Goal: Task Accomplishment & Management: Use online tool/utility

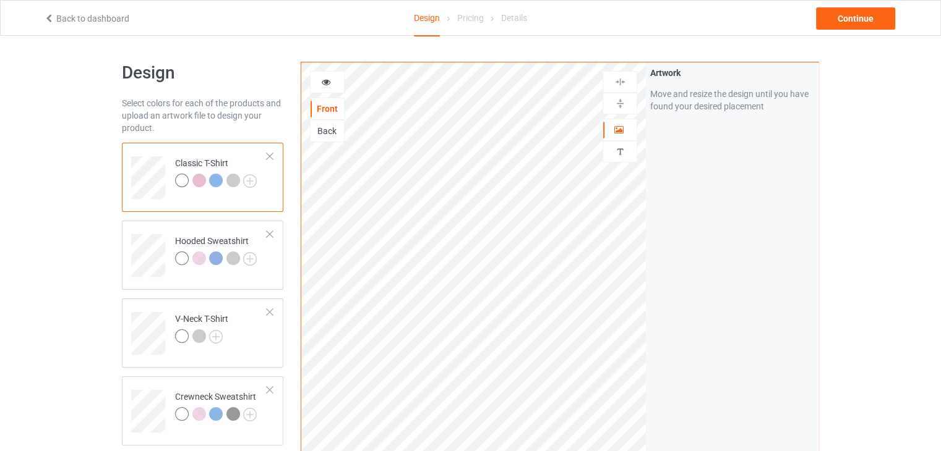
click at [222, 194] on td "Classic T-Shirt" at bounding box center [221, 173] width 106 height 51
click at [250, 182] on img at bounding box center [250, 181] width 14 height 14
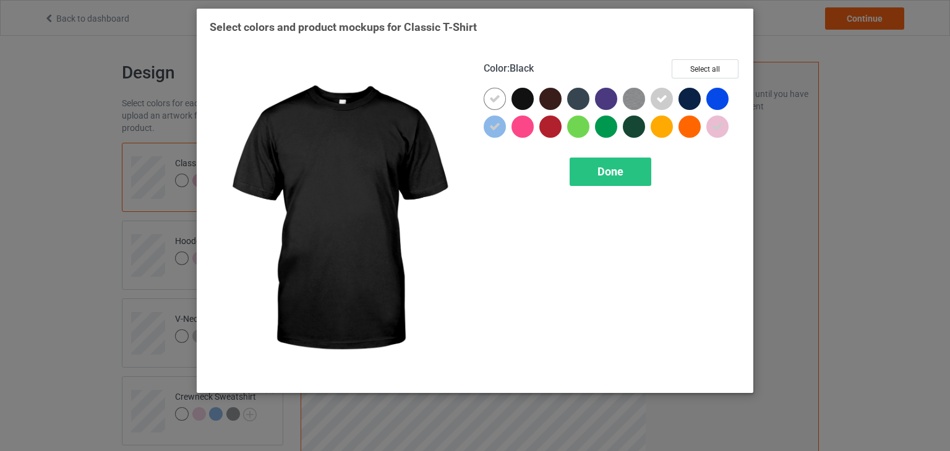
click at [516, 98] on div at bounding box center [522, 99] width 22 height 22
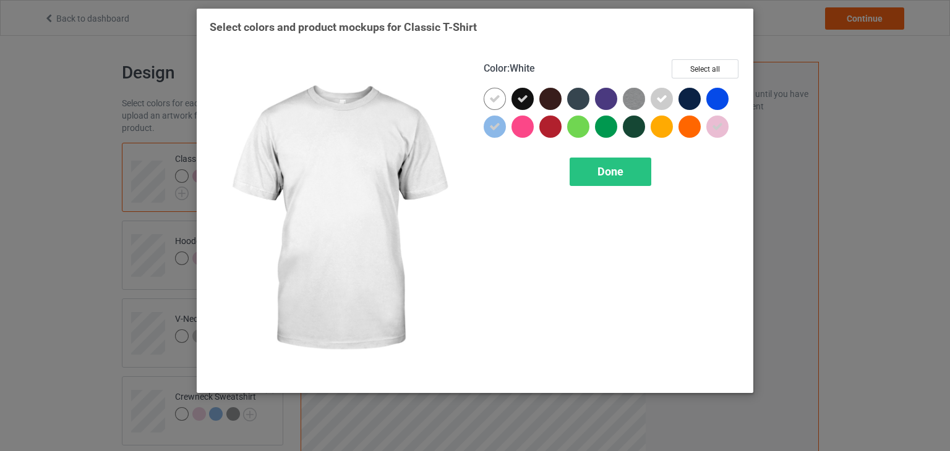
click at [503, 95] on div at bounding box center [495, 99] width 22 height 22
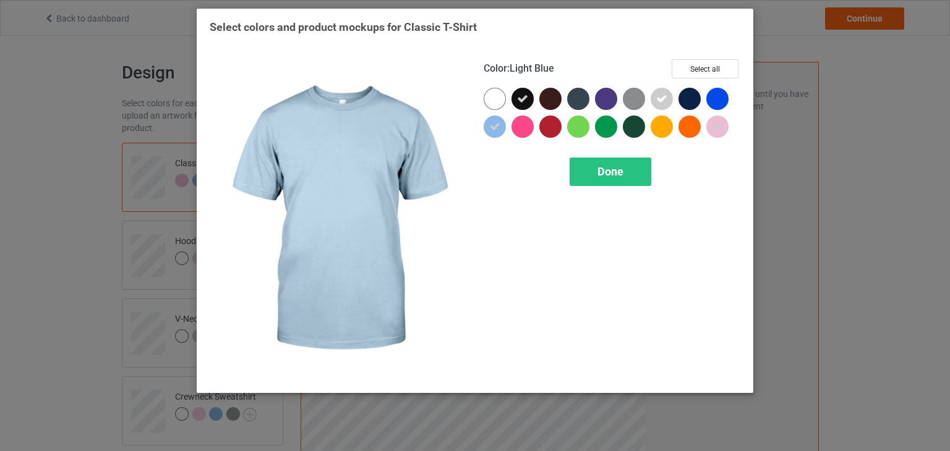
click at [502, 130] on div at bounding box center [495, 127] width 22 height 22
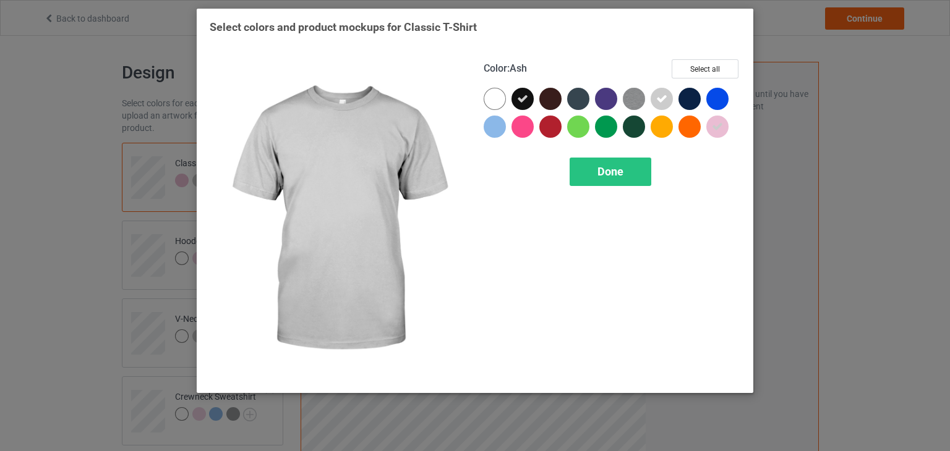
click at [667, 95] on icon at bounding box center [661, 98] width 11 height 11
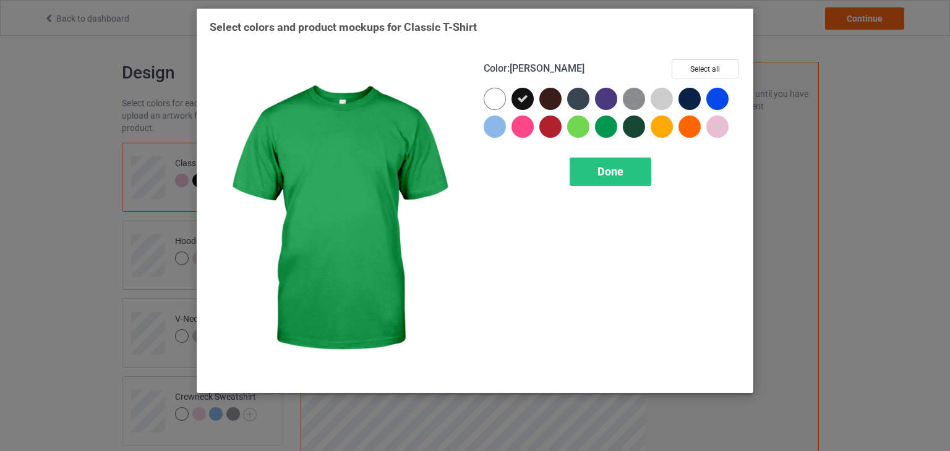
click at [605, 129] on div at bounding box center [606, 127] width 22 height 22
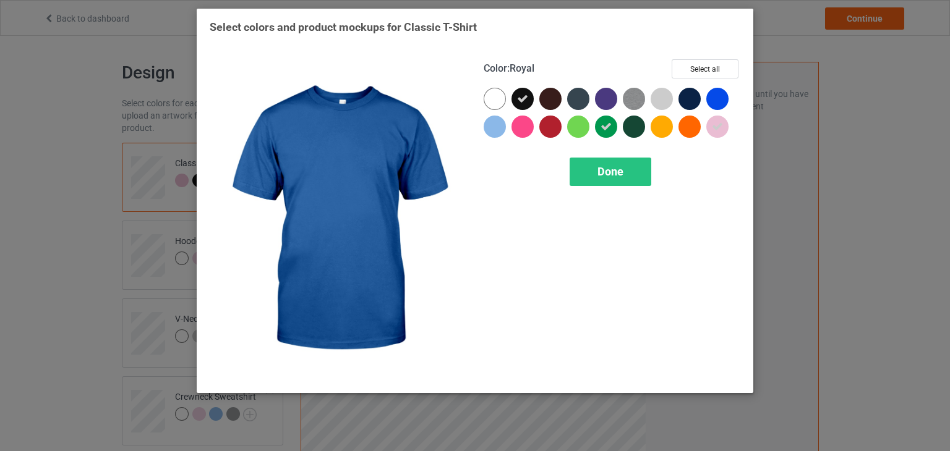
click at [715, 95] on div at bounding box center [717, 99] width 22 height 22
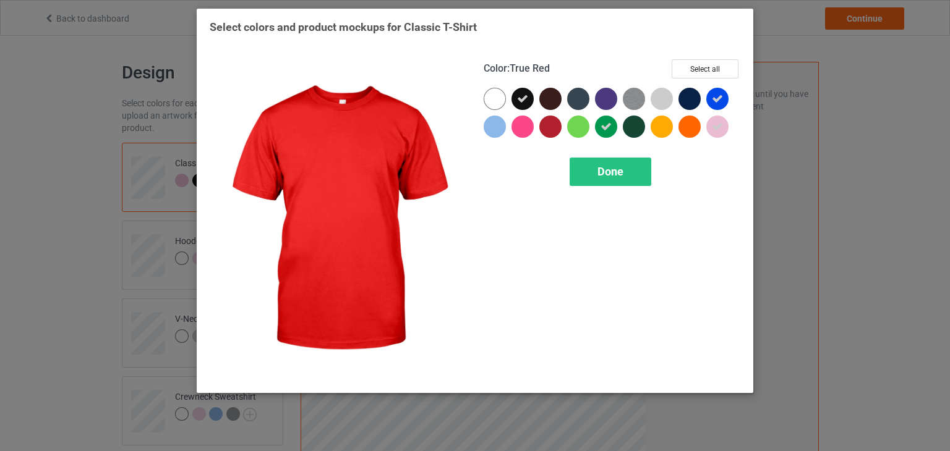
click at [542, 127] on div at bounding box center [550, 127] width 22 height 22
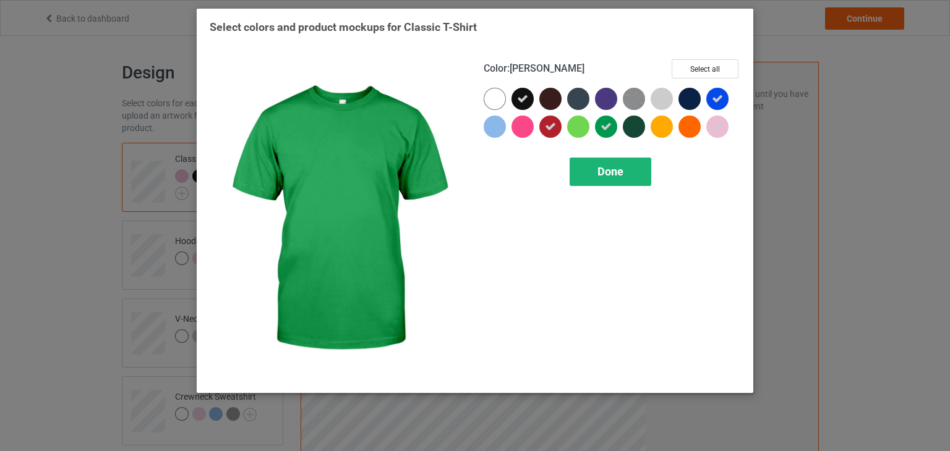
click at [618, 178] on div "Done" at bounding box center [611, 172] width 82 height 28
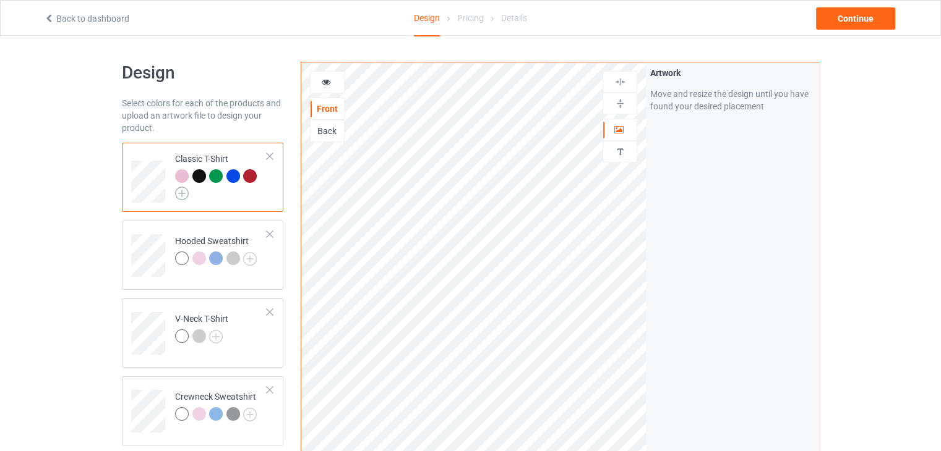
click at [175, 190] on img at bounding box center [182, 194] width 14 height 14
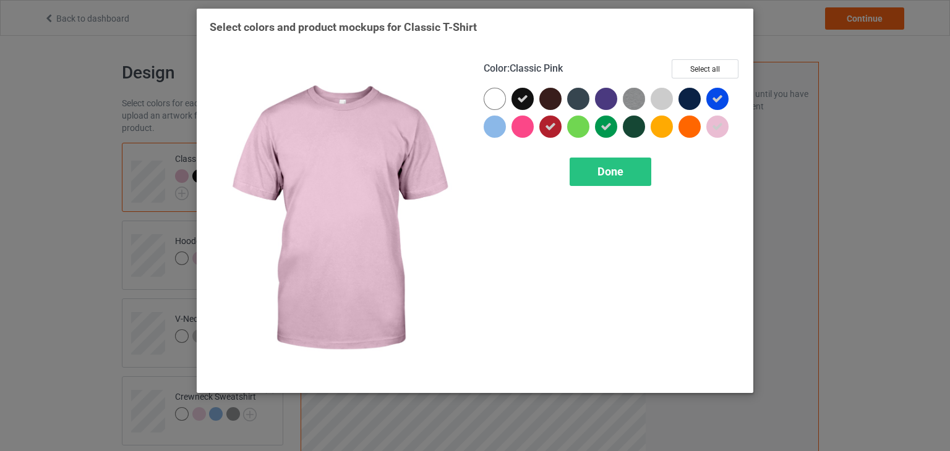
click at [717, 128] on icon at bounding box center [717, 126] width 11 height 11
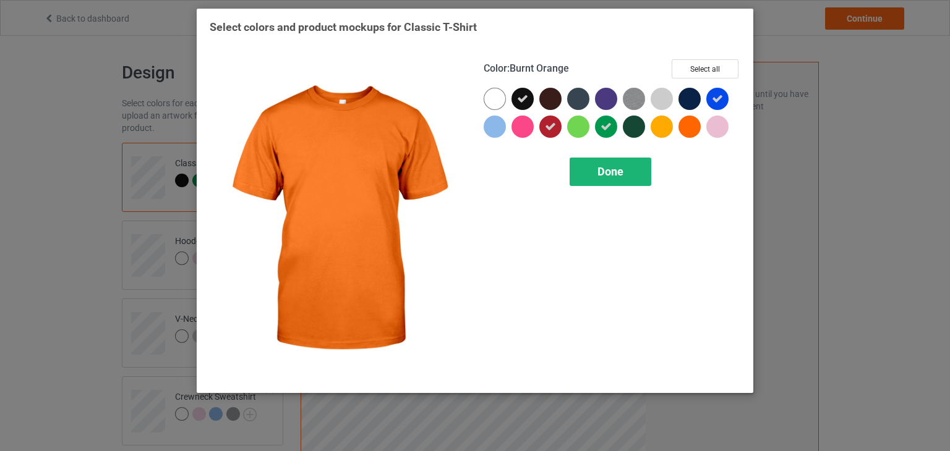
click at [626, 183] on div "Done" at bounding box center [611, 172] width 82 height 28
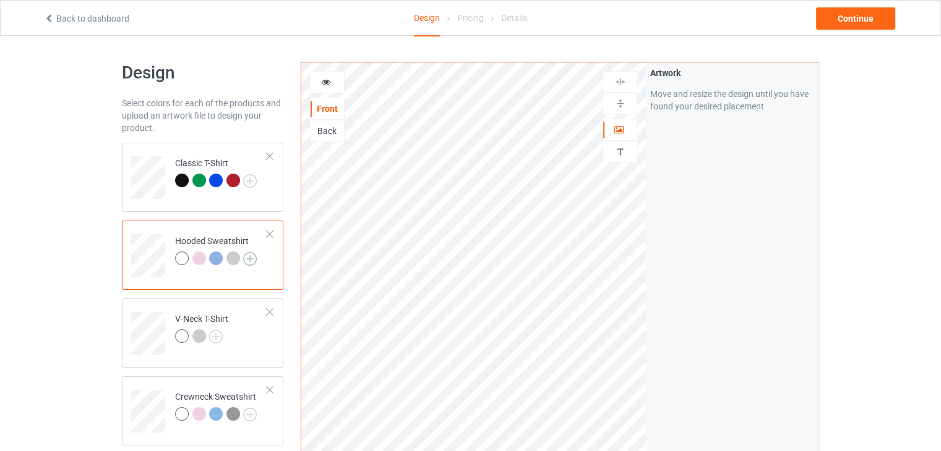
click at [252, 255] on img at bounding box center [250, 259] width 14 height 14
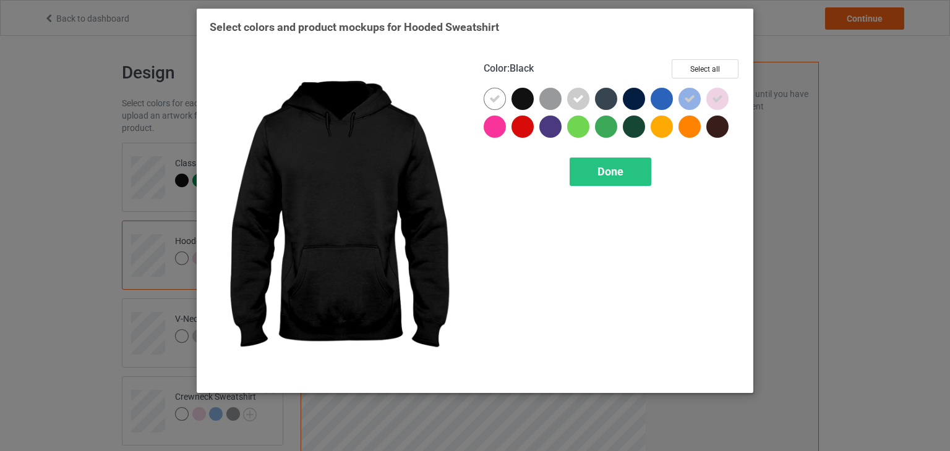
click at [520, 100] on div at bounding box center [522, 99] width 22 height 22
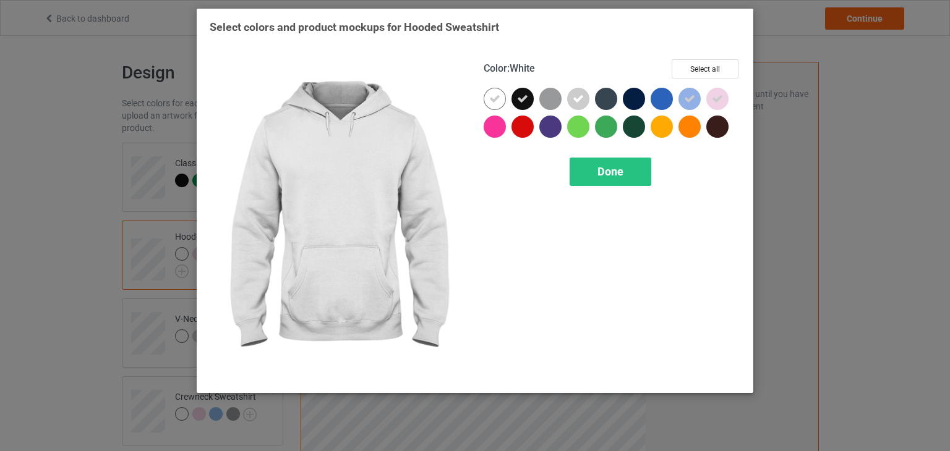
click at [484, 98] on div at bounding box center [495, 99] width 22 height 22
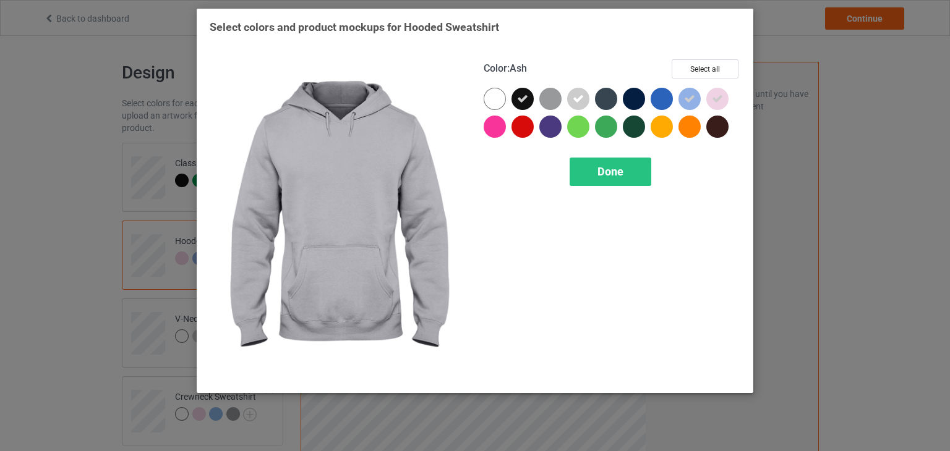
click at [576, 95] on icon at bounding box center [578, 98] width 11 height 11
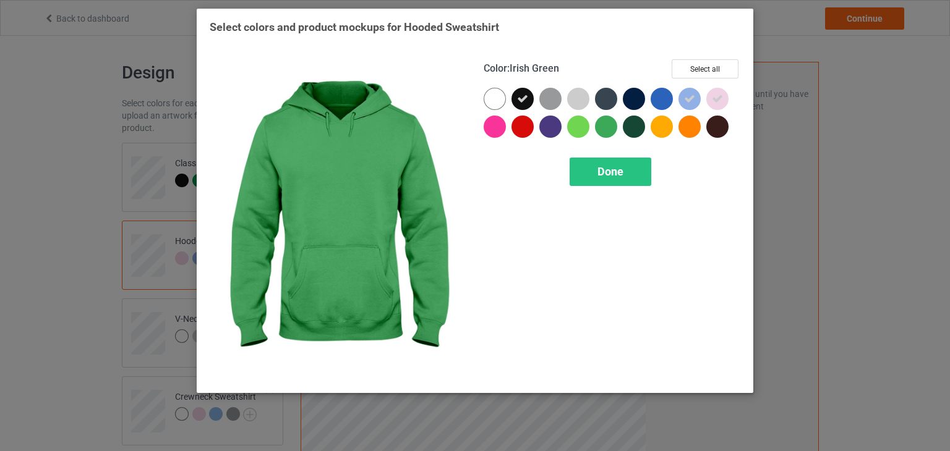
click at [608, 127] on div at bounding box center [606, 127] width 22 height 22
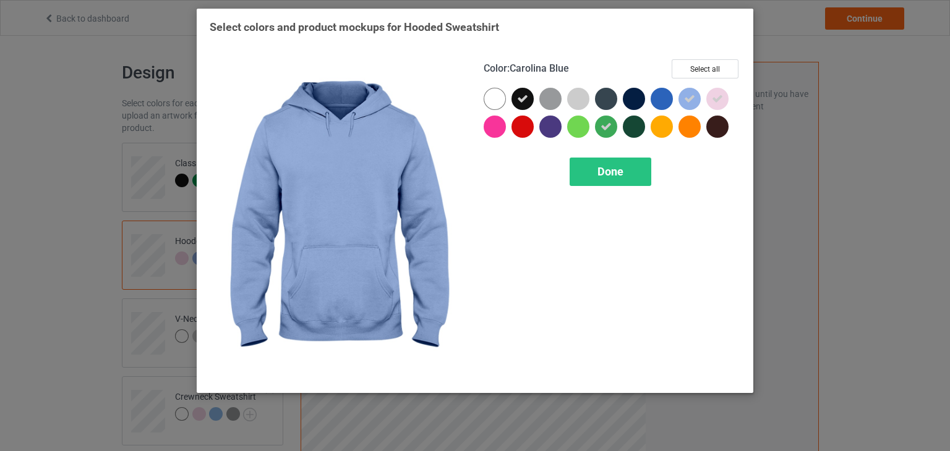
click at [685, 97] on icon at bounding box center [689, 98] width 11 height 11
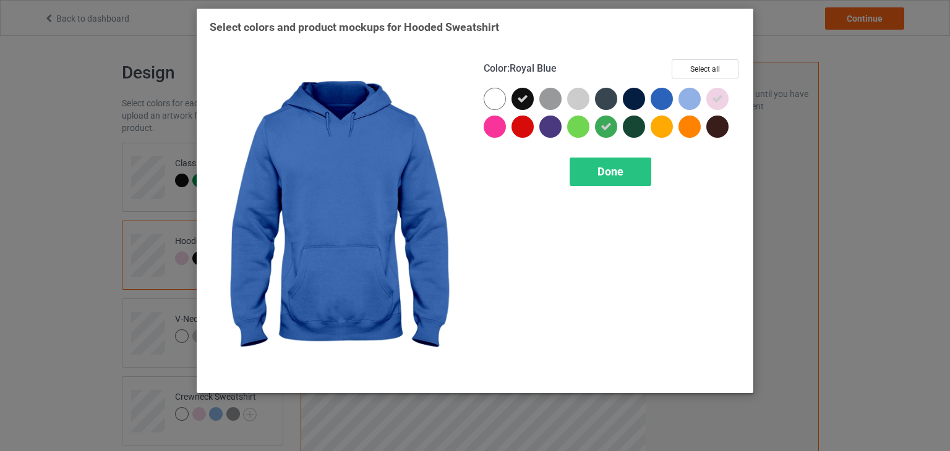
click at [661, 98] on div at bounding box center [662, 99] width 22 height 22
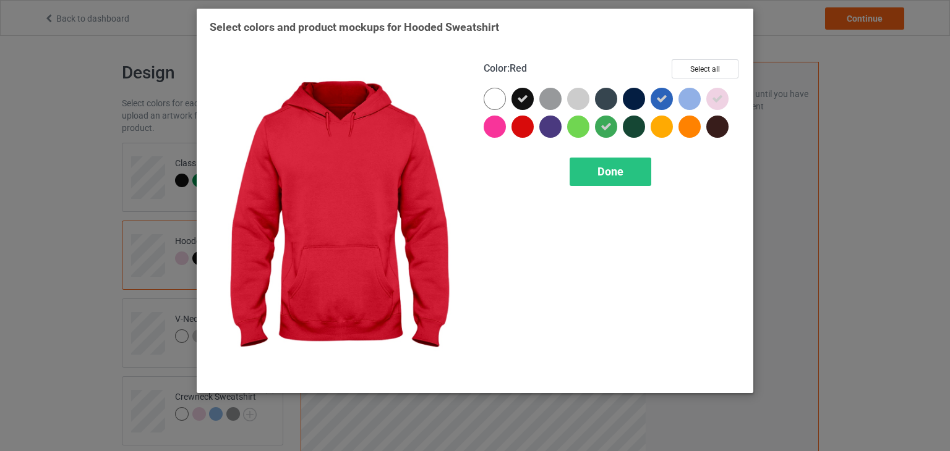
click at [520, 125] on div at bounding box center [522, 127] width 22 height 22
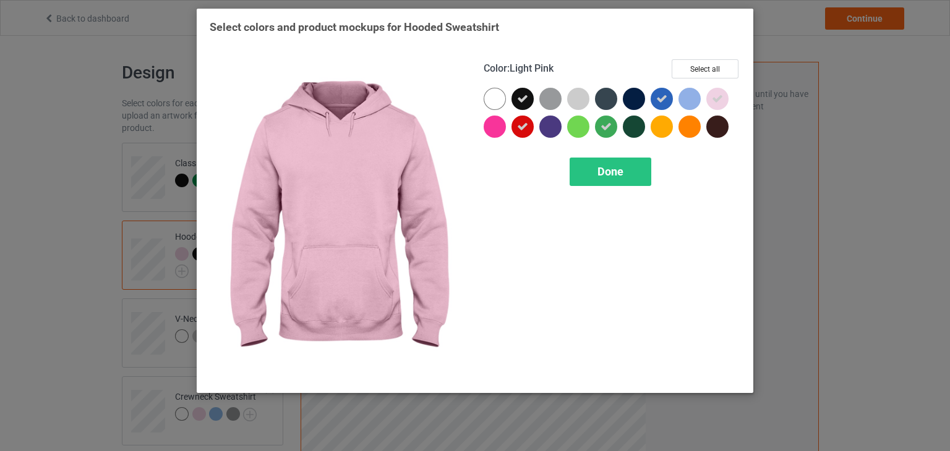
click at [717, 100] on icon at bounding box center [717, 98] width 11 height 11
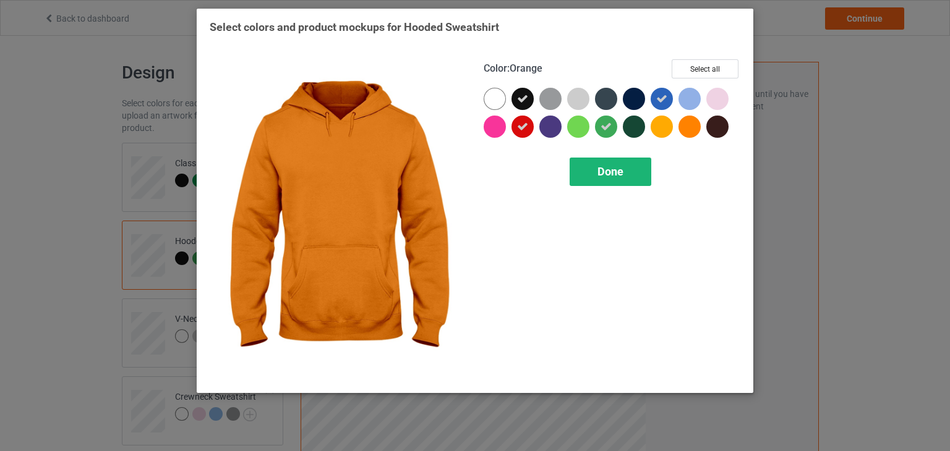
click at [597, 165] on span "Done" at bounding box center [610, 171] width 26 height 13
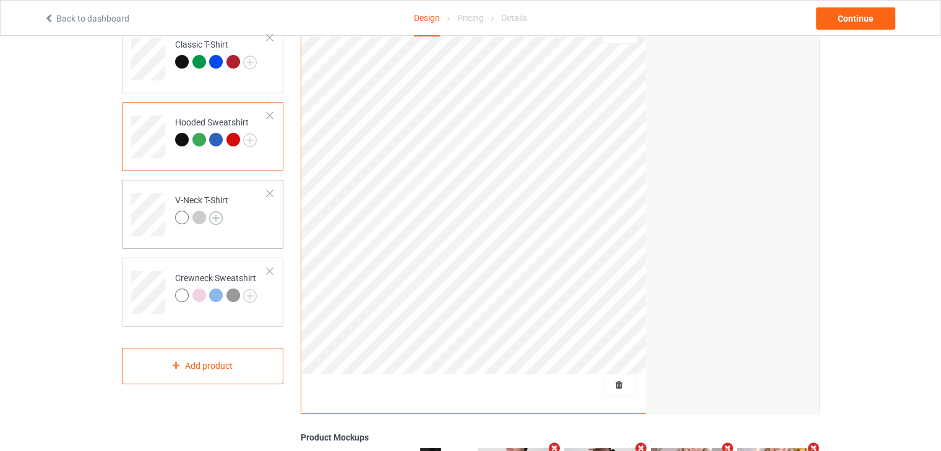
scroll to position [124, 0]
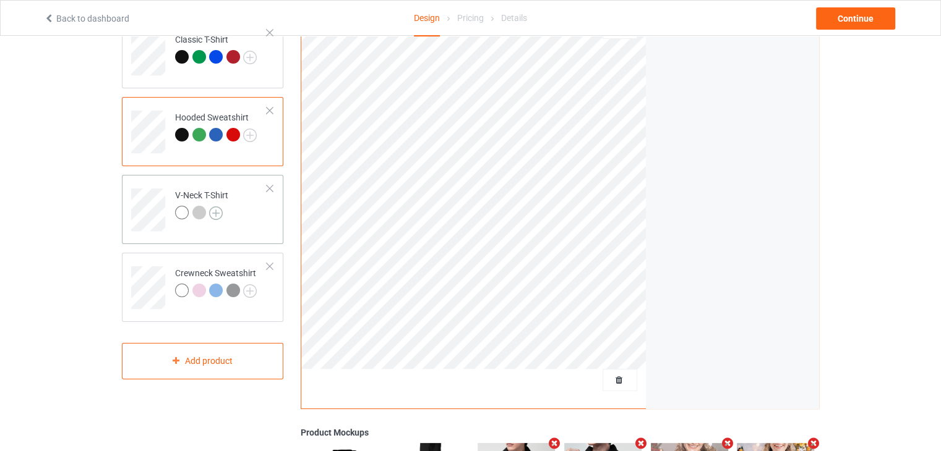
click at [220, 212] on img at bounding box center [216, 214] width 14 height 14
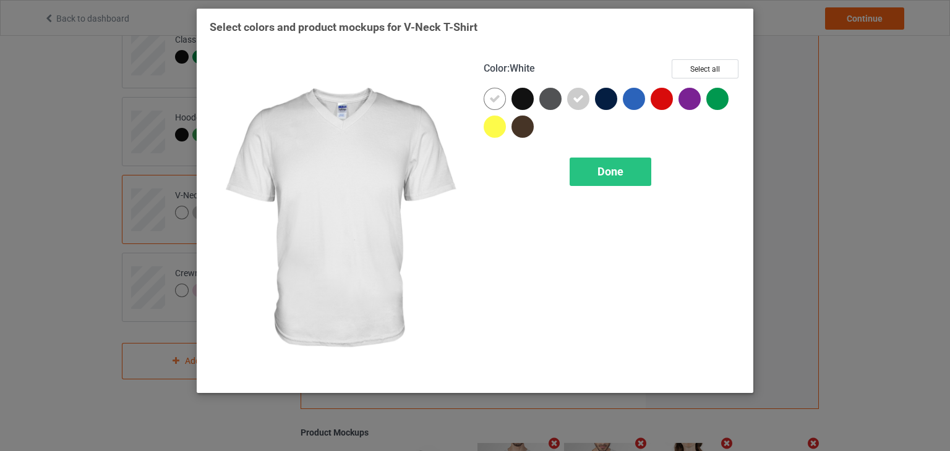
click at [490, 103] on icon at bounding box center [494, 98] width 11 height 11
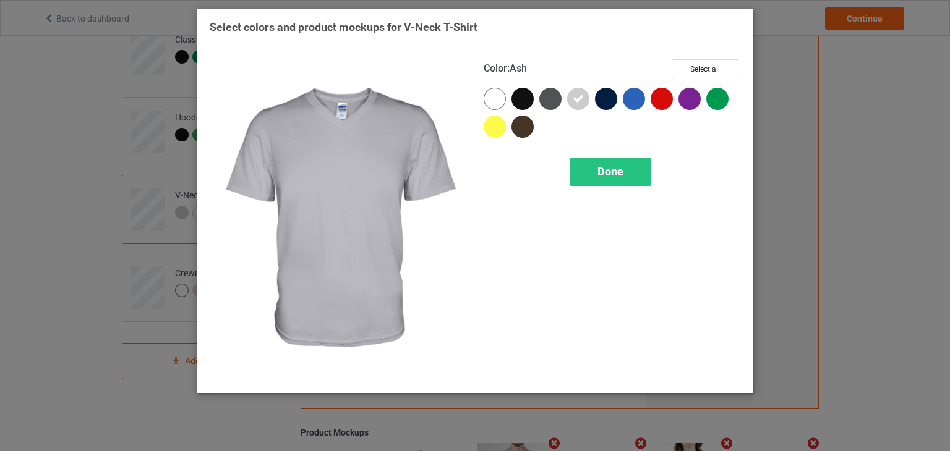
click at [568, 100] on div at bounding box center [578, 99] width 22 height 22
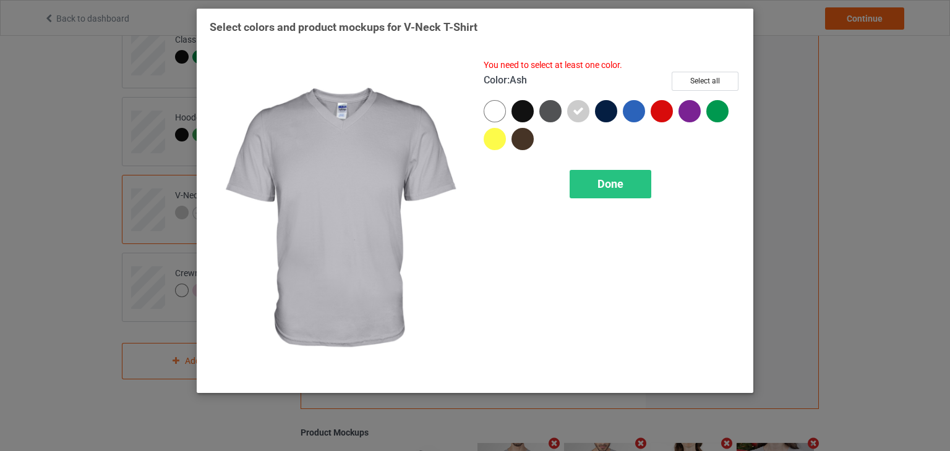
click at [575, 106] on icon at bounding box center [578, 111] width 11 height 11
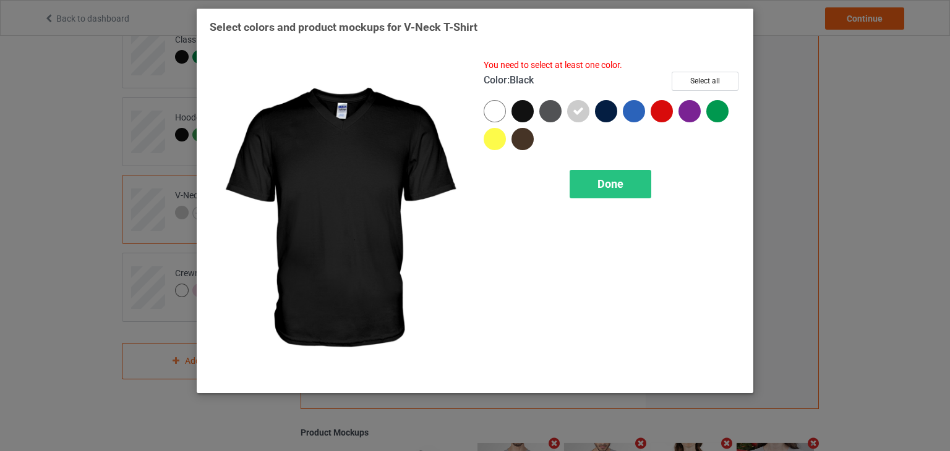
click at [523, 113] on div at bounding box center [522, 111] width 22 height 22
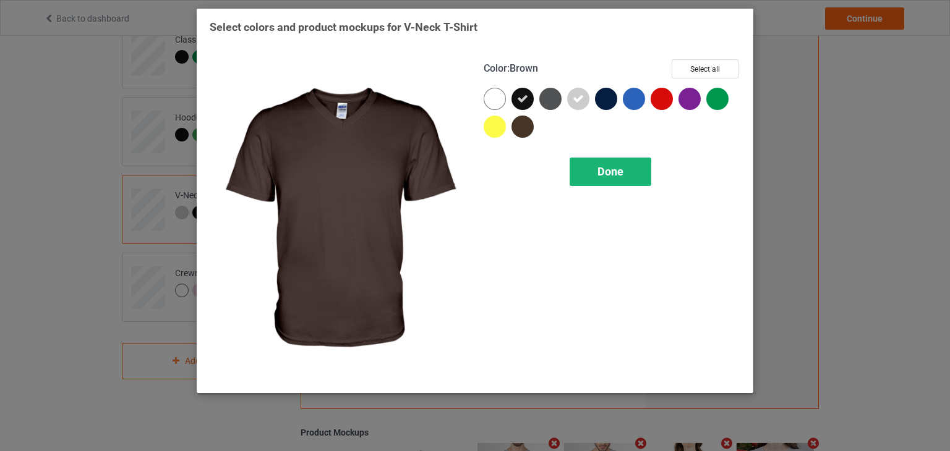
click at [592, 167] on div "Done" at bounding box center [611, 172] width 82 height 28
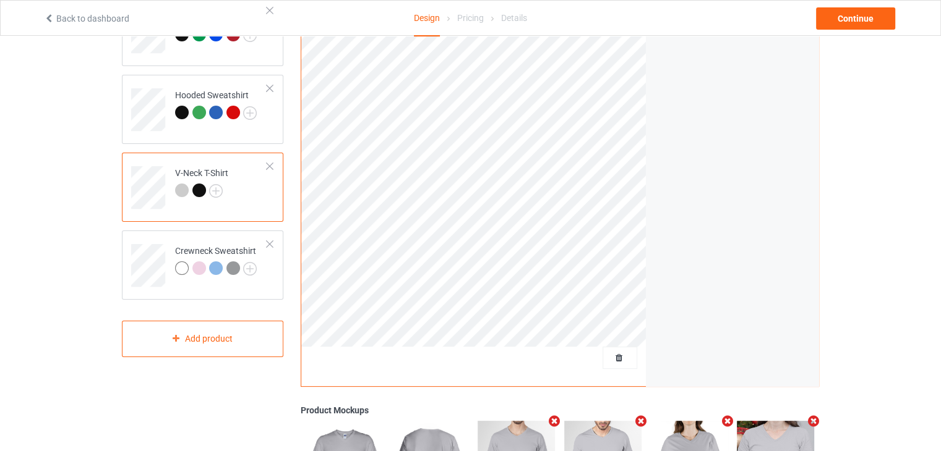
scroll to position [186, 0]
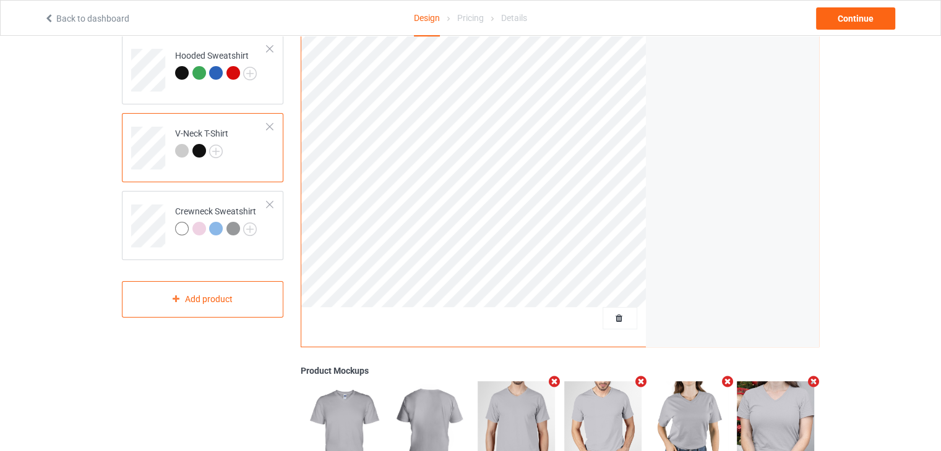
click at [180, 154] on div at bounding box center [182, 151] width 14 height 14
click at [237, 155] on td "V-Neck T-Shirt" at bounding box center [221, 143] width 106 height 51
click at [221, 149] on img at bounding box center [216, 152] width 14 height 14
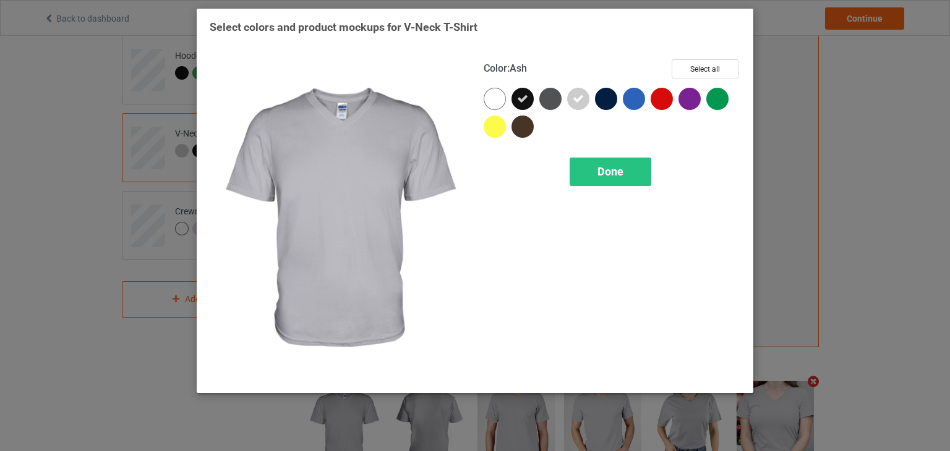
click at [573, 97] on icon at bounding box center [578, 98] width 11 height 11
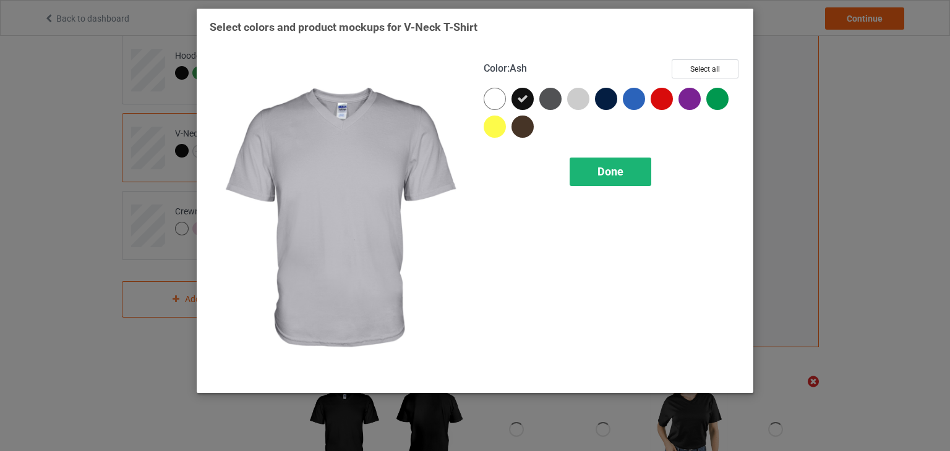
click at [591, 163] on div "Done" at bounding box center [611, 172] width 82 height 28
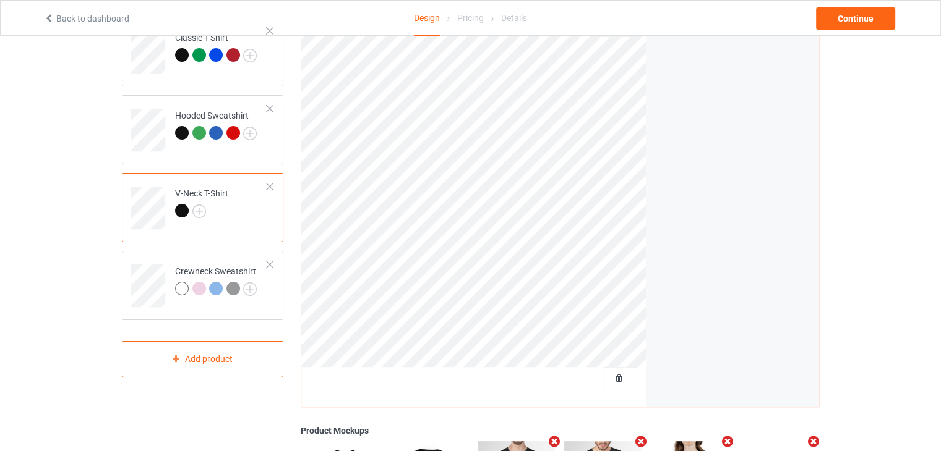
scroll to position [124, 0]
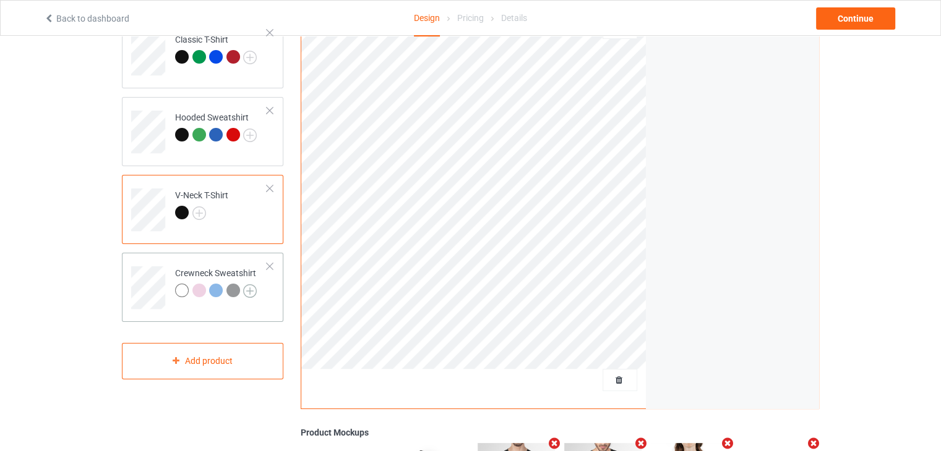
click at [249, 286] on img at bounding box center [250, 292] width 14 height 14
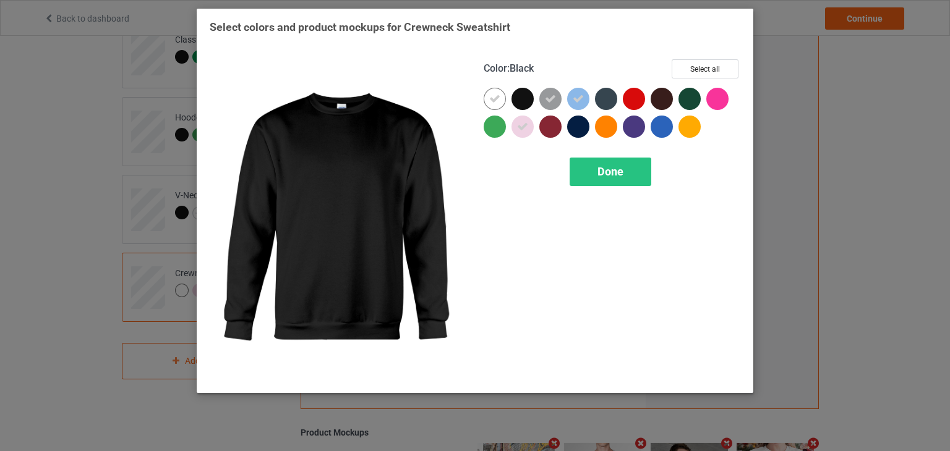
click at [513, 104] on div at bounding box center [522, 99] width 22 height 22
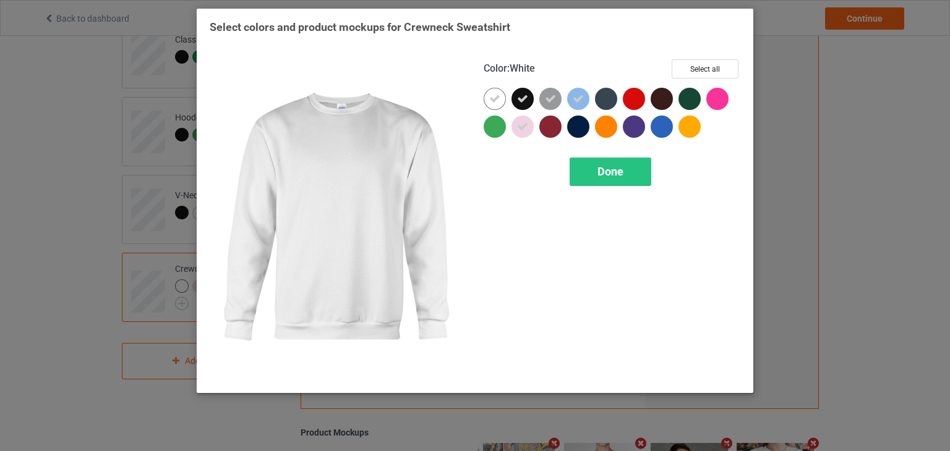
click at [491, 99] on icon at bounding box center [494, 98] width 11 height 11
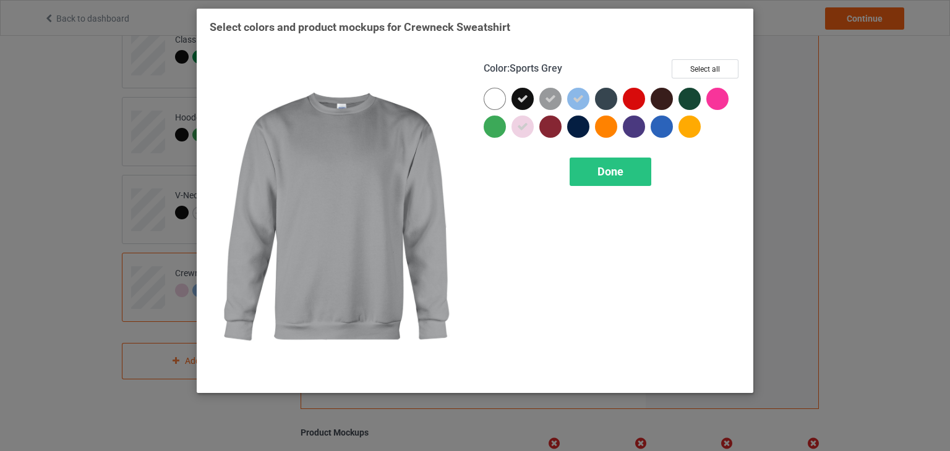
click at [547, 97] on icon at bounding box center [550, 98] width 11 height 11
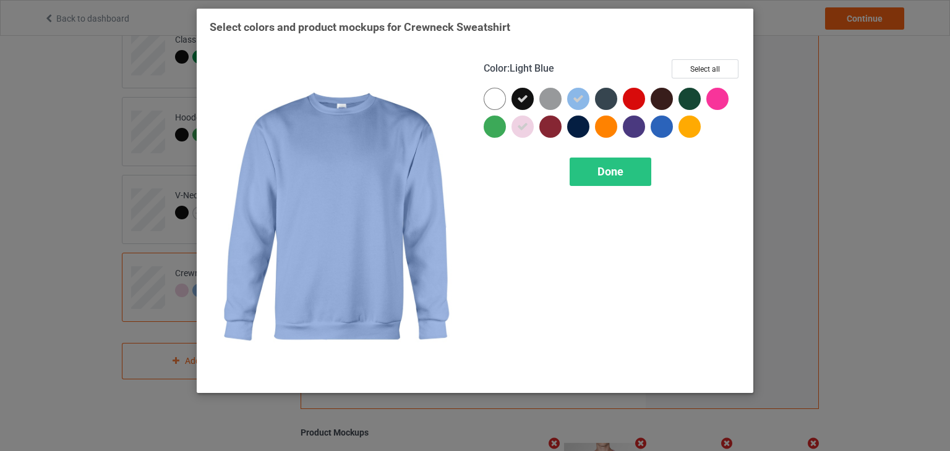
click at [584, 96] on div at bounding box center [578, 99] width 22 height 22
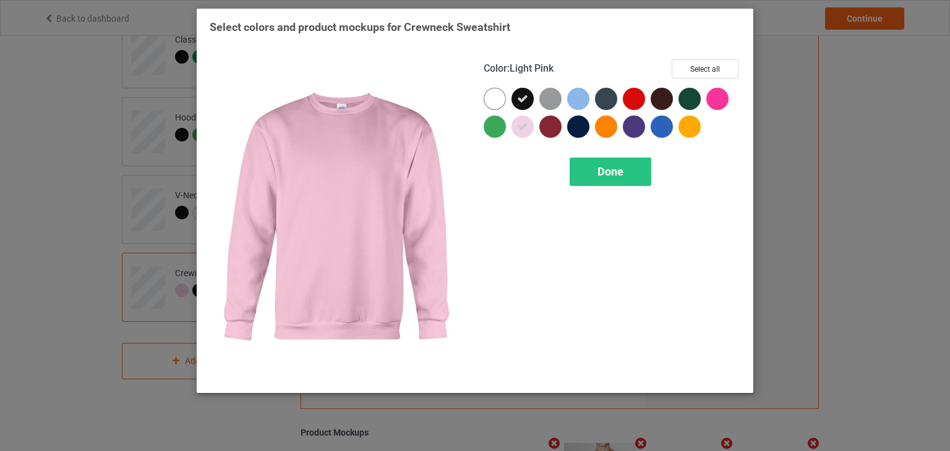
click at [514, 132] on div at bounding box center [522, 127] width 22 height 22
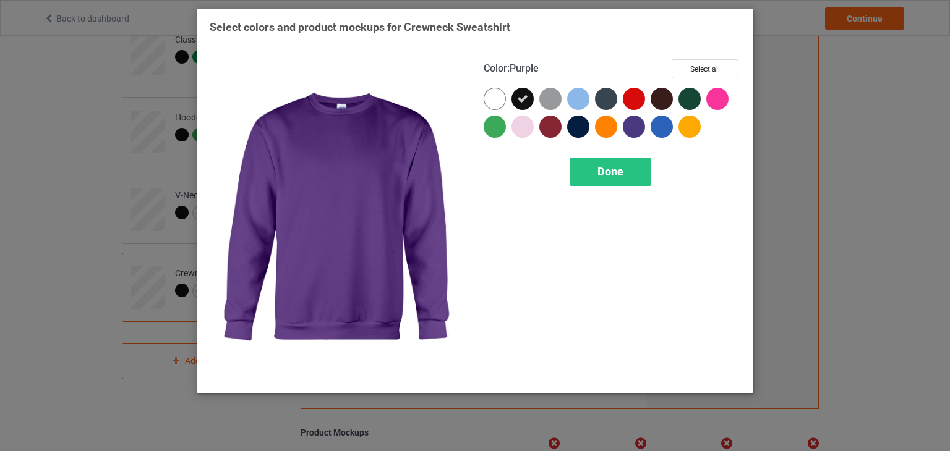
click at [651, 126] on div at bounding box center [612, 116] width 257 height 56
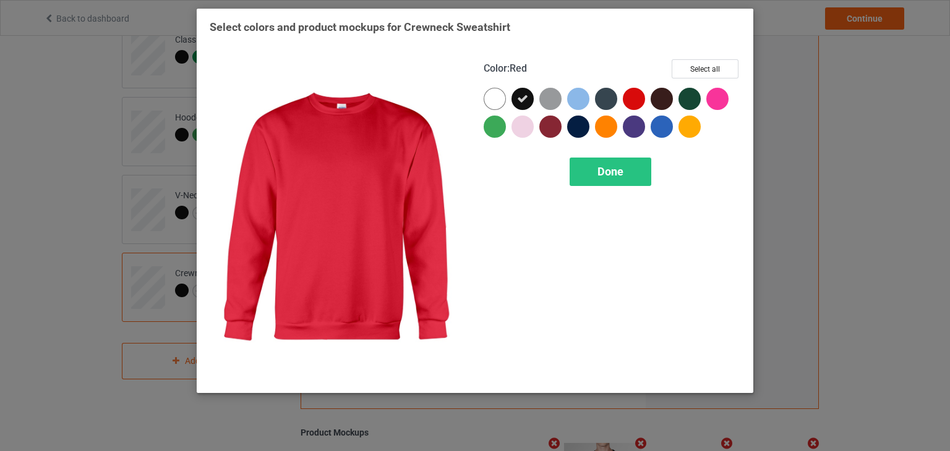
click at [640, 96] on div at bounding box center [634, 99] width 22 height 22
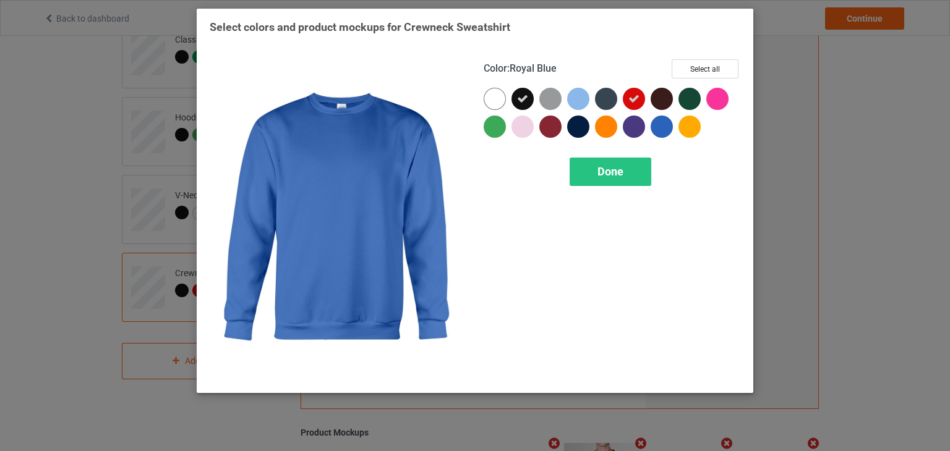
click at [654, 129] on div at bounding box center [662, 127] width 22 height 22
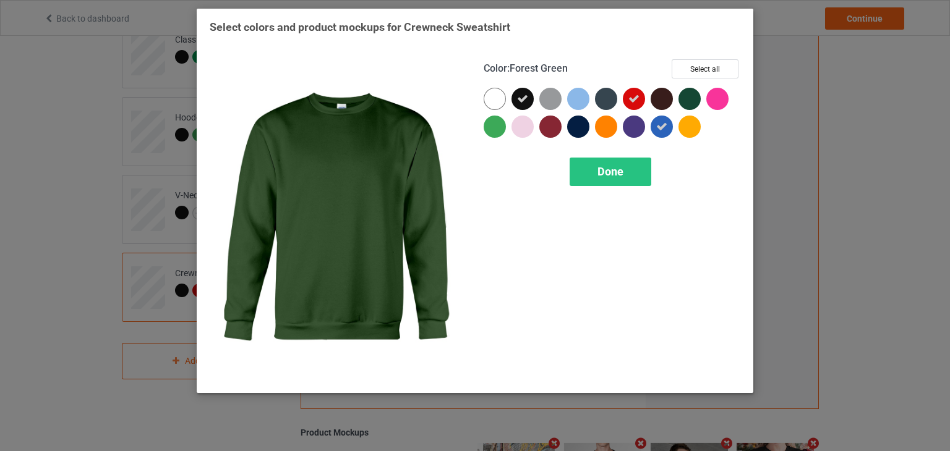
click at [695, 90] on div at bounding box center [689, 99] width 22 height 22
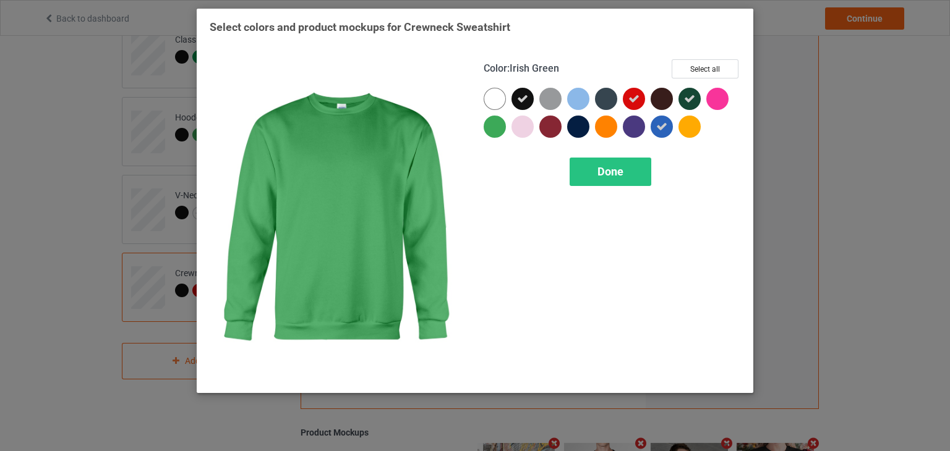
click at [499, 122] on div at bounding box center [495, 127] width 22 height 22
click at [483, 132] on div "Color : Irish Green Select all Done" at bounding box center [612, 220] width 274 height 338
click at [493, 127] on icon at bounding box center [494, 126] width 11 height 11
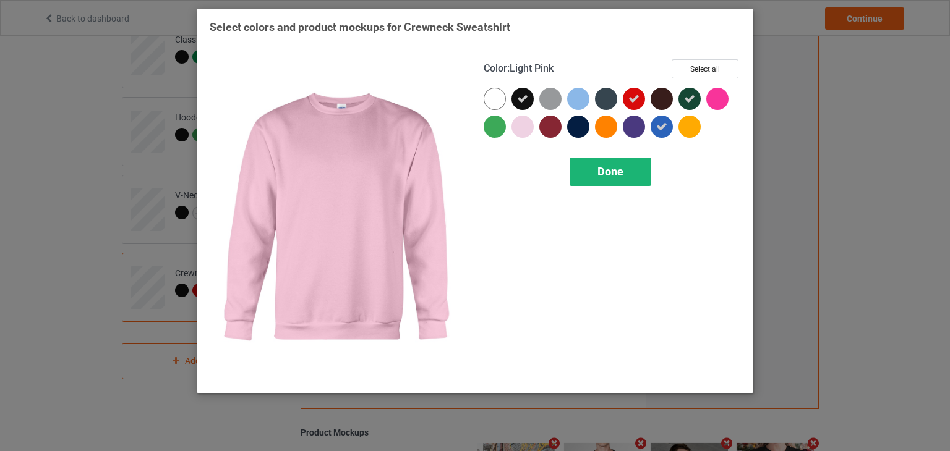
click at [609, 170] on span "Done" at bounding box center [610, 171] width 26 height 13
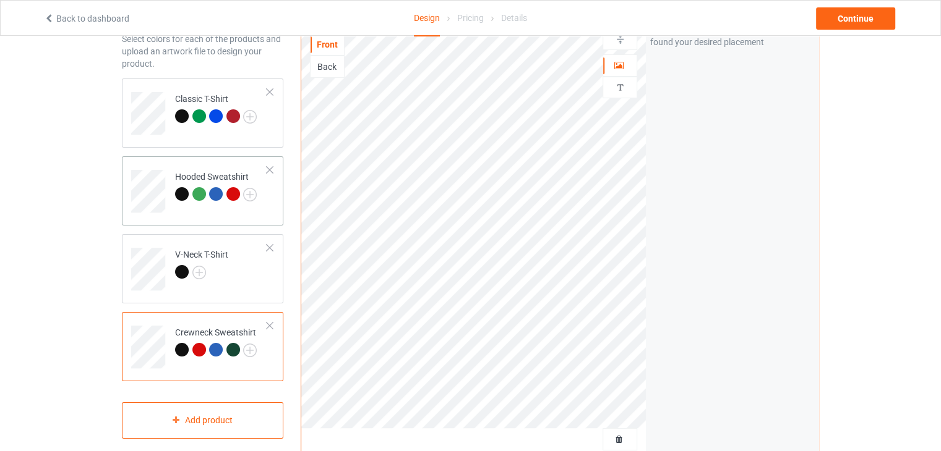
scroll to position [62, 0]
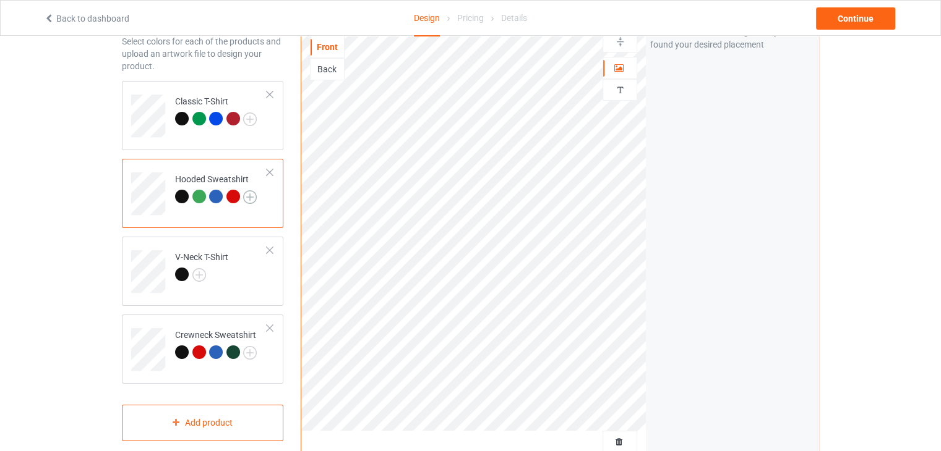
click at [246, 197] on img at bounding box center [250, 197] width 14 height 14
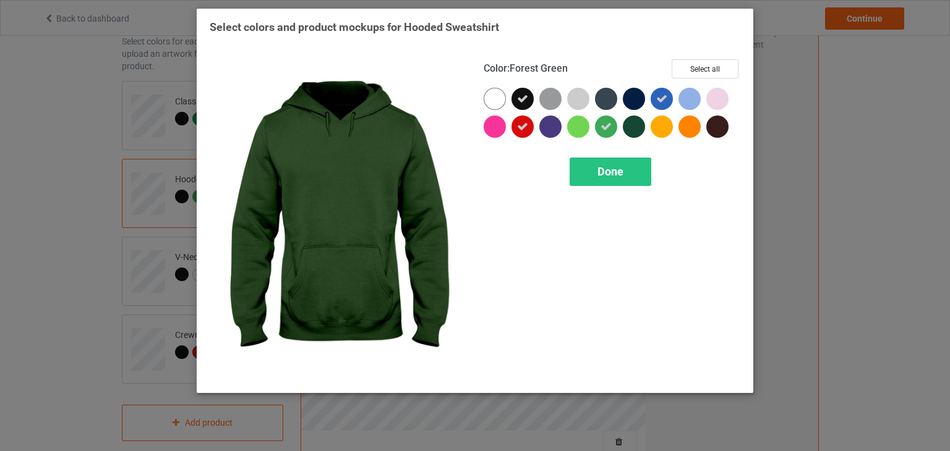
click at [643, 129] on div at bounding box center [634, 127] width 22 height 22
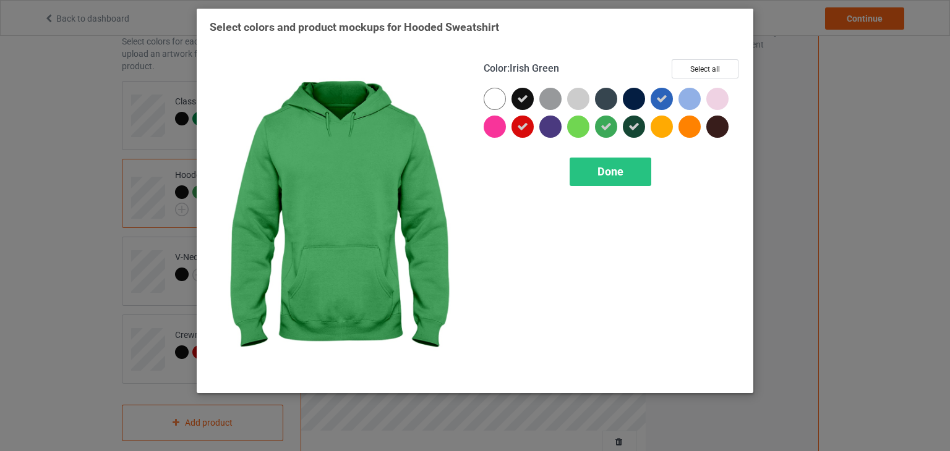
click at [612, 134] on div at bounding box center [606, 127] width 22 height 22
click at [607, 170] on span "Done" at bounding box center [610, 171] width 26 height 13
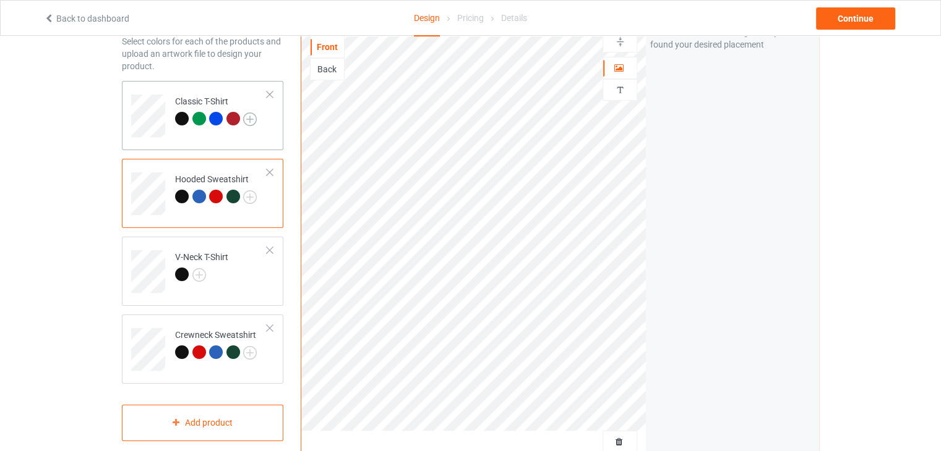
click at [254, 120] on img at bounding box center [250, 120] width 14 height 14
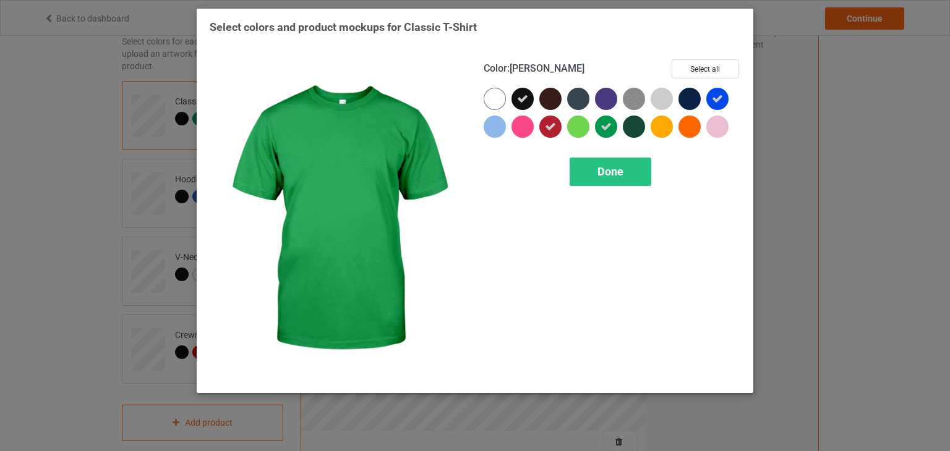
click at [602, 131] on icon at bounding box center [606, 126] width 11 height 11
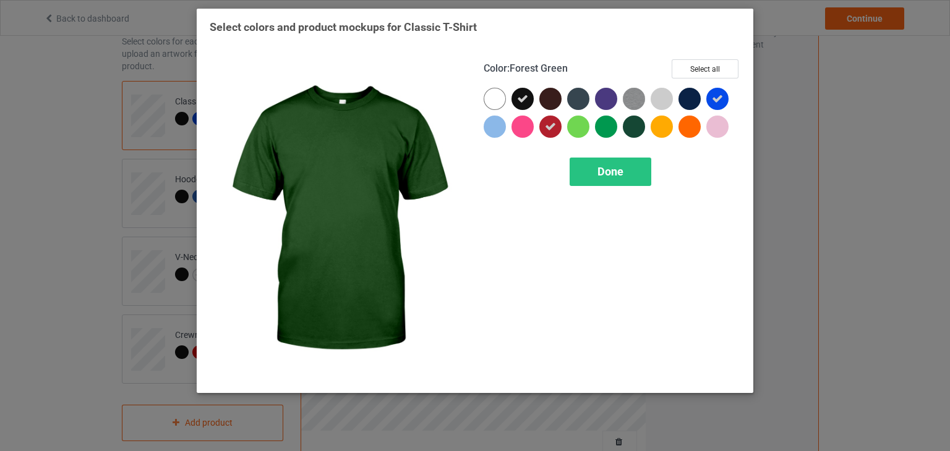
click at [633, 127] on div at bounding box center [634, 127] width 22 height 22
click at [614, 180] on div "Done" at bounding box center [611, 172] width 82 height 28
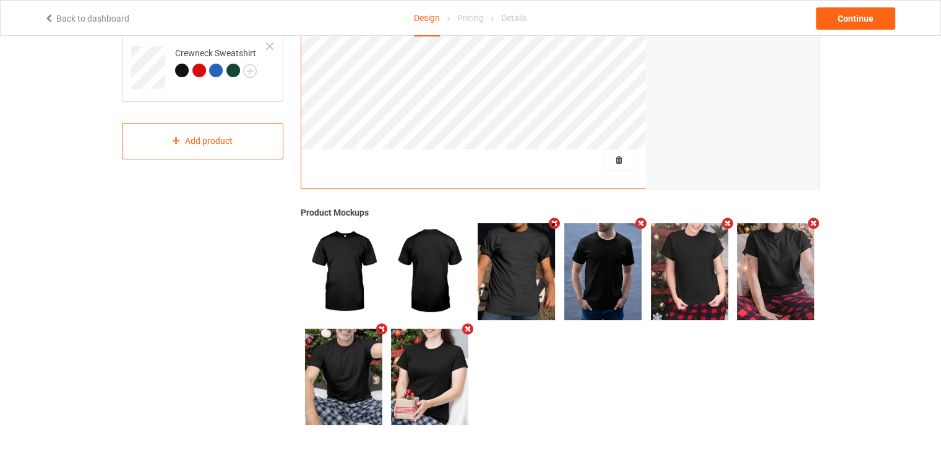
scroll to position [348, 0]
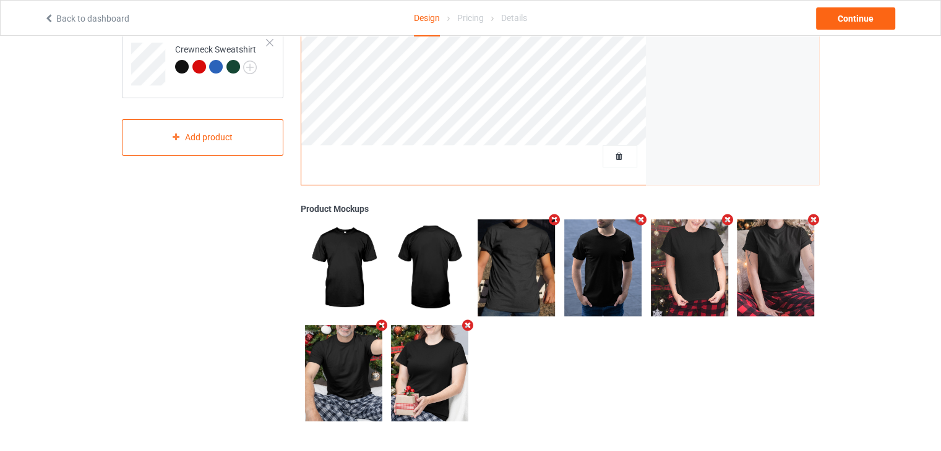
click at [555, 224] on icon "Remove mockup" at bounding box center [554, 219] width 15 height 13
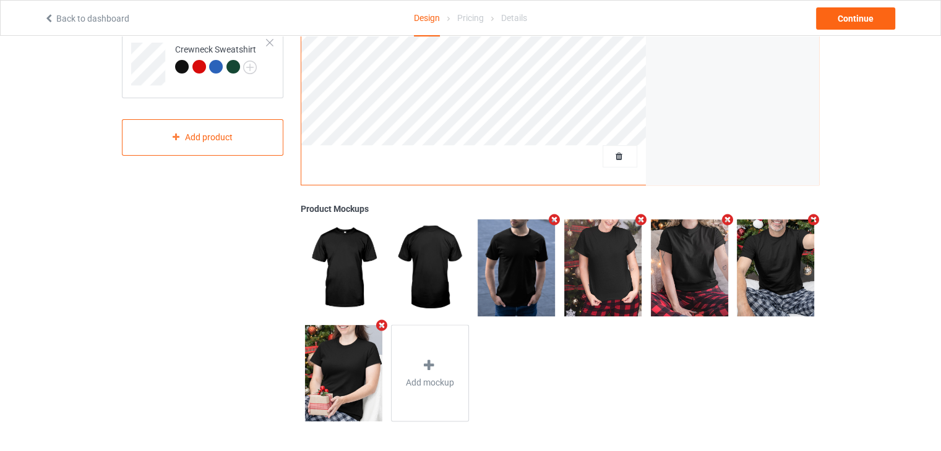
click at [555, 224] on icon "Remove mockup" at bounding box center [554, 219] width 15 height 13
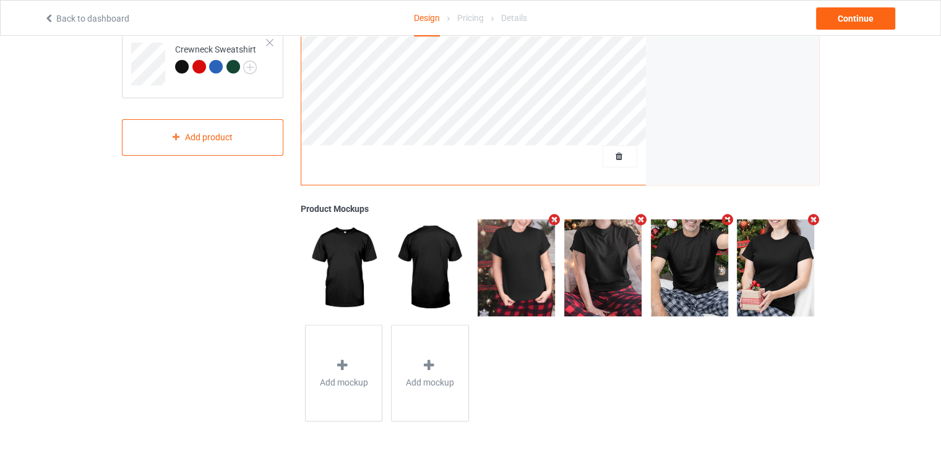
click at [555, 224] on icon "Remove mockup" at bounding box center [554, 219] width 15 height 13
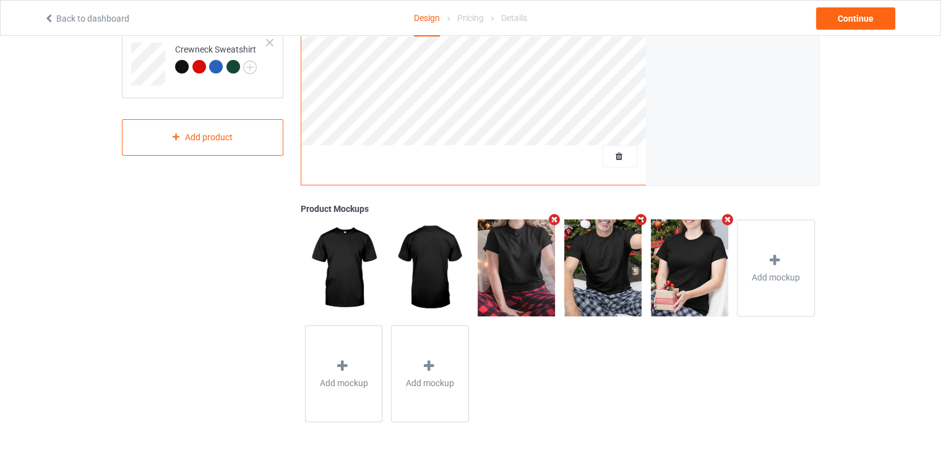
click at [635, 221] on icon "Remove mockup" at bounding box center [640, 219] width 15 height 13
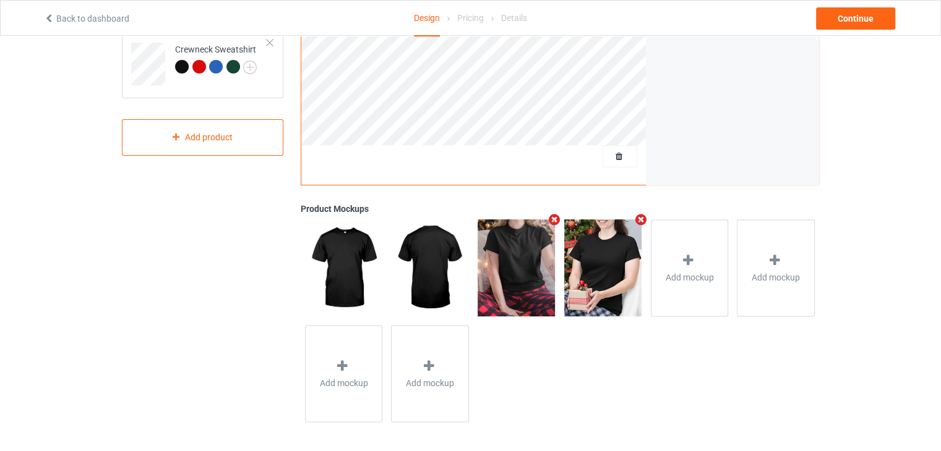
click at [635, 221] on icon "Remove mockup" at bounding box center [640, 219] width 15 height 13
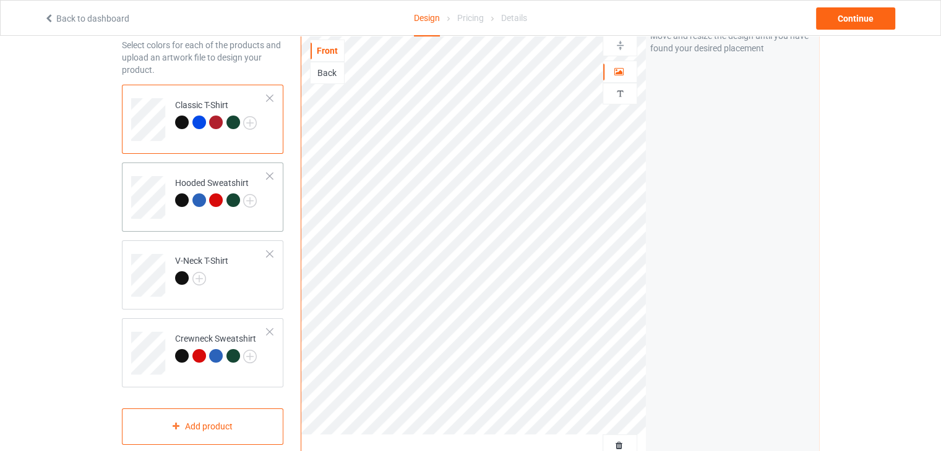
scroll to position [38, 0]
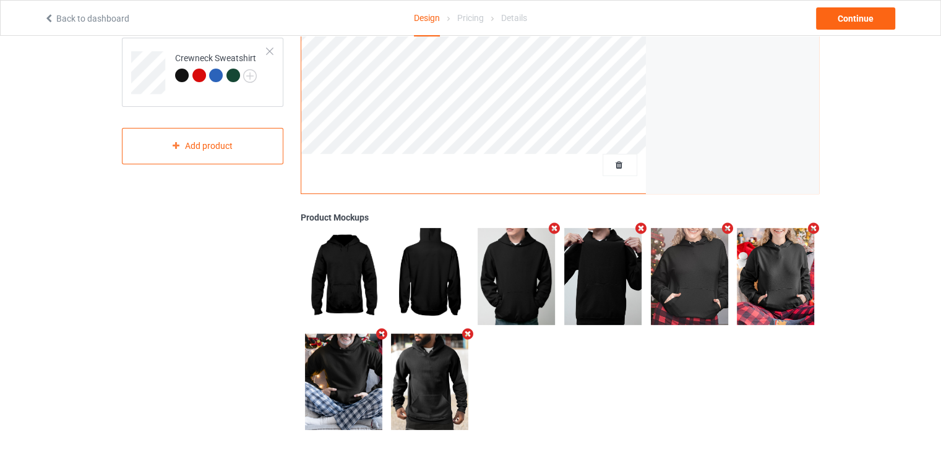
scroll to position [348, 0]
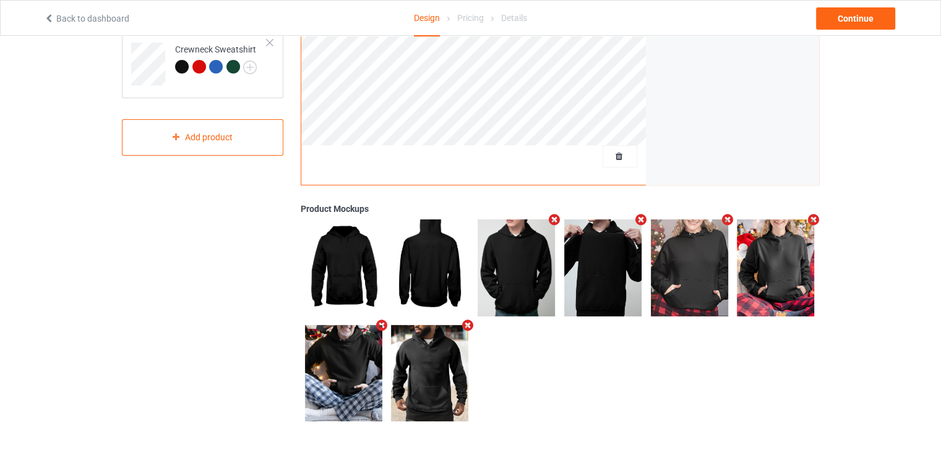
click at [552, 221] on icon "Remove mockup" at bounding box center [554, 219] width 15 height 13
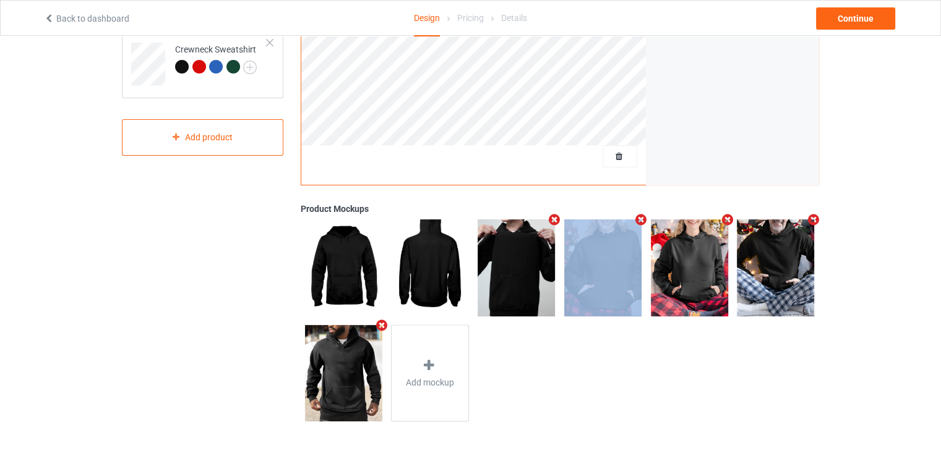
click at [552, 221] on icon "Remove mockup" at bounding box center [554, 219] width 15 height 13
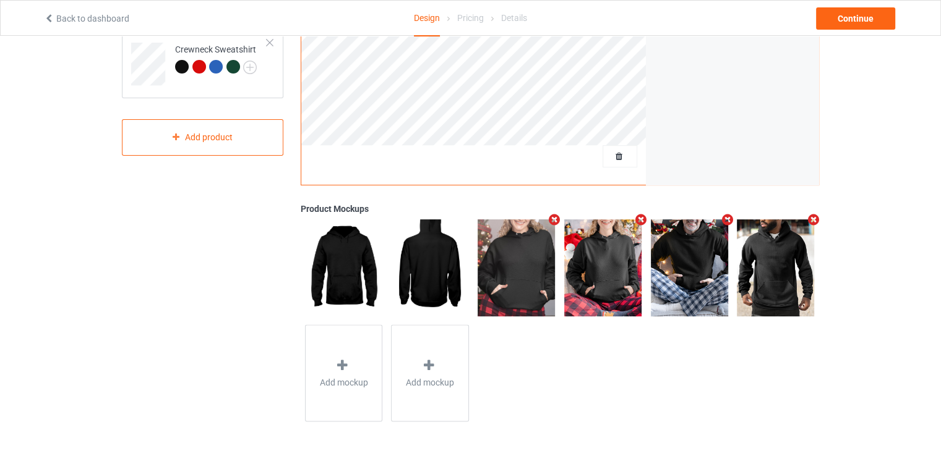
click at [552, 221] on icon "Remove mockup" at bounding box center [554, 219] width 15 height 13
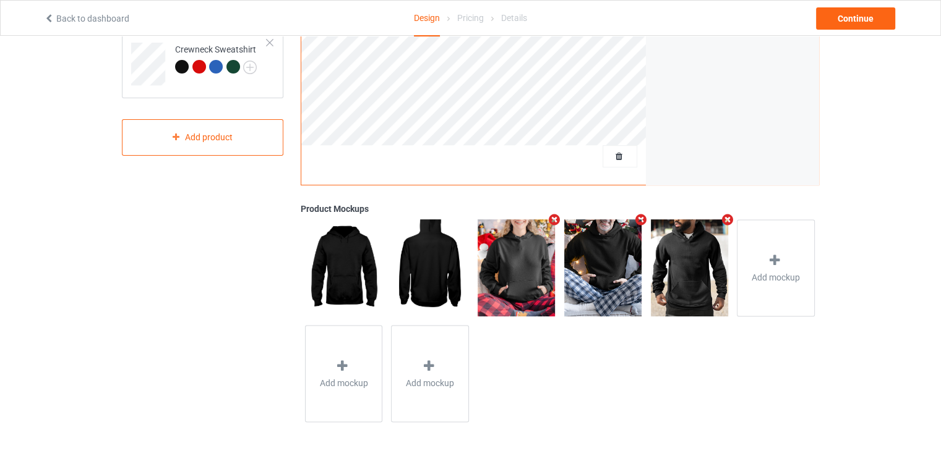
click at [636, 220] on icon "Remove mockup" at bounding box center [640, 219] width 15 height 13
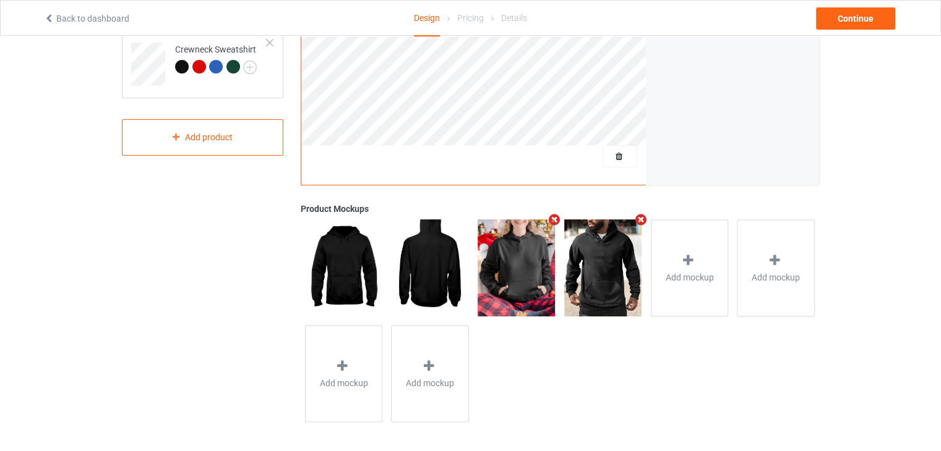
click at [636, 220] on icon "Remove mockup" at bounding box center [640, 219] width 15 height 13
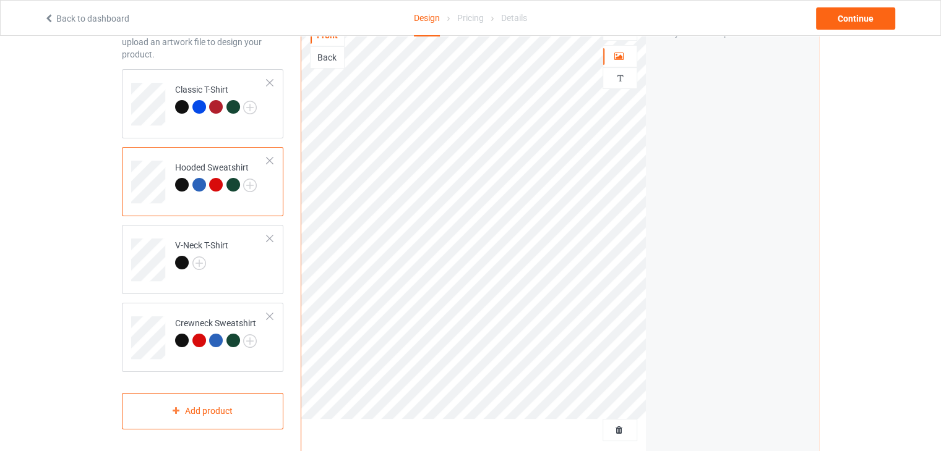
scroll to position [38, 0]
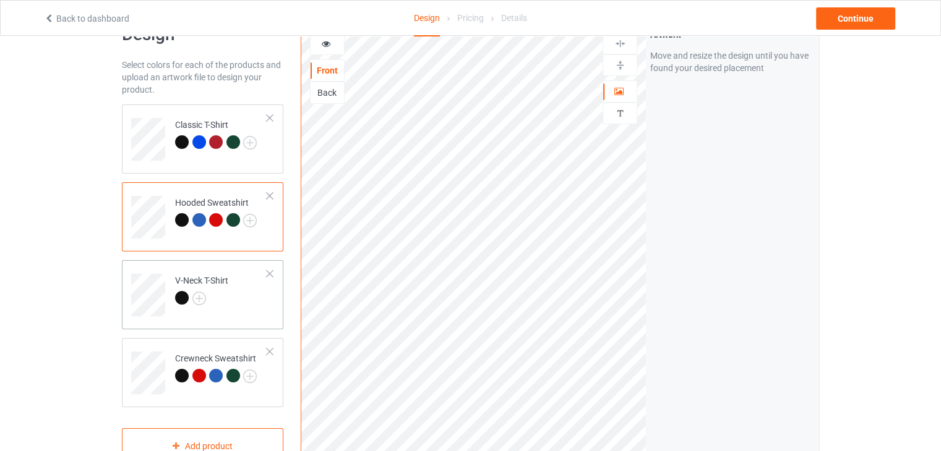
click at [126, 278] on div "V-Neck T-Shirt" at bounding box center [202, 294] width 161 height 69
click at [171, 296] on td "V-Neck T-Shirt" at bounding box center [221, 290] width 106 height 51
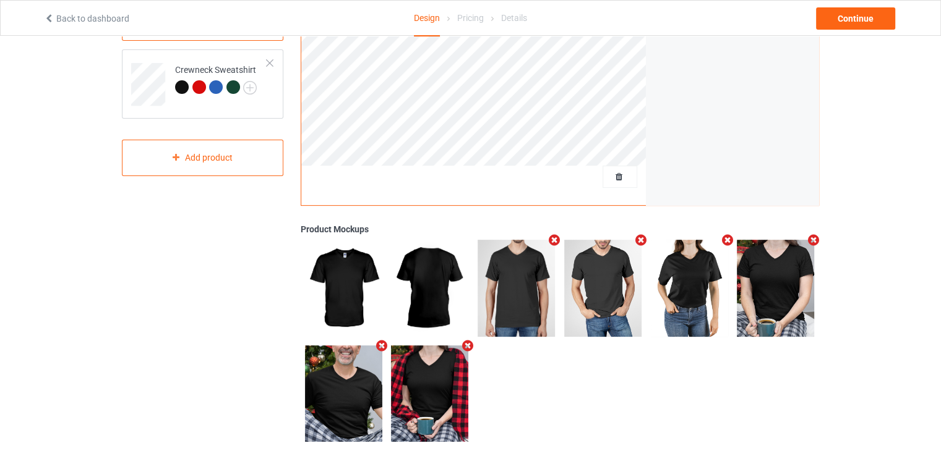
scroll to position [348, 0]
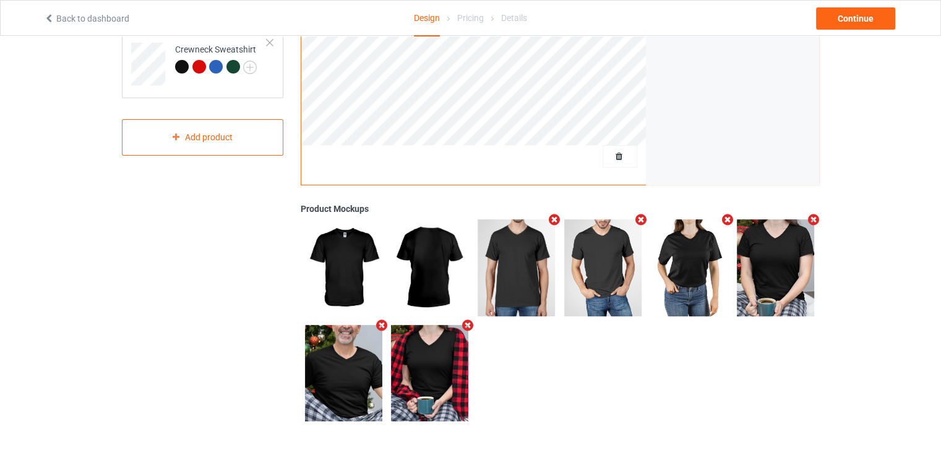
click at [560, 220] on div at bounding box center [603, 267] width 87 height 105
click at [555, 218] on icon "Remove mockup" at bounding box center [554, 219] width 15 height 13
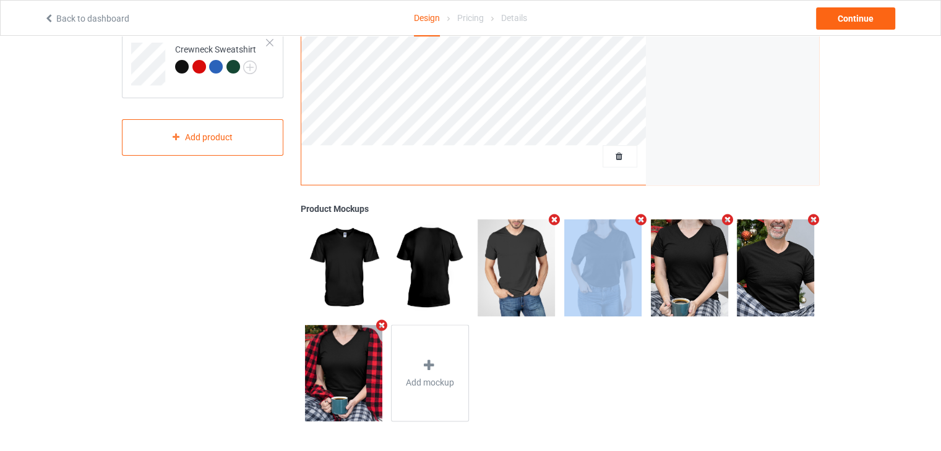
click at [555, 218] on icon "Remove mockup" at bounding box center [554, 219] width 15 height 13
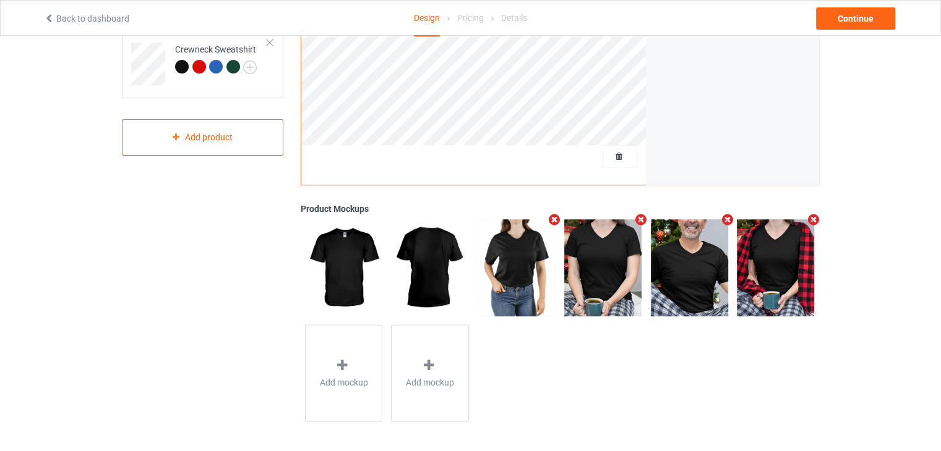
click at [555, 218] on icon "Remove mockup" at bounding box center [554, 219] width 15 height 13
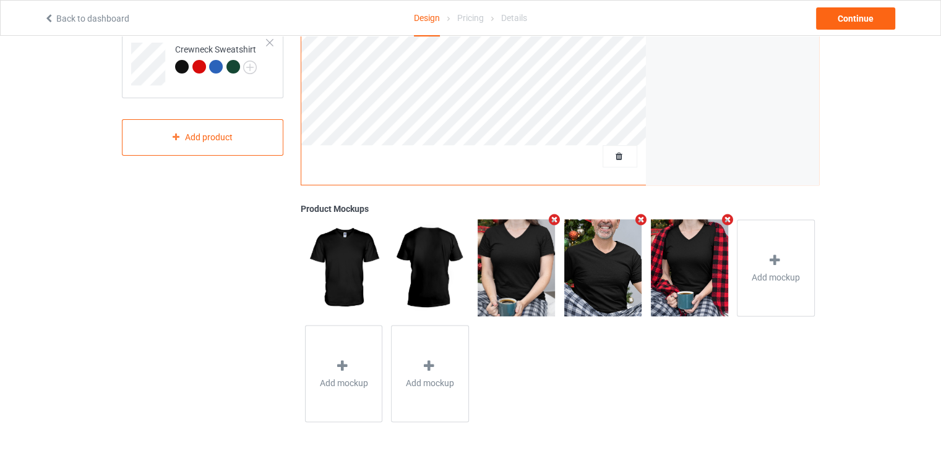
click at [642, 223] on icon "Remove mockup" at bounding box center [640, 219] width 15 height 13
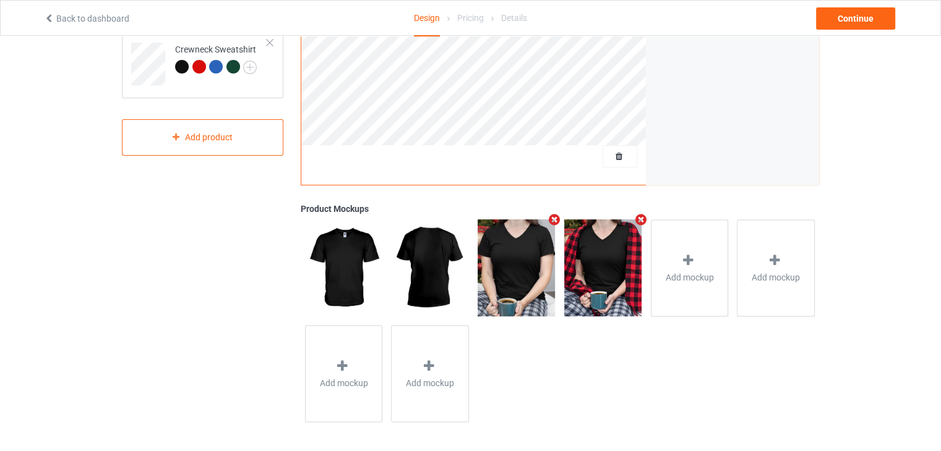
click at [642, 223] on icon "Remove mockup" at bounding box center [640, 219] width 15 height 13
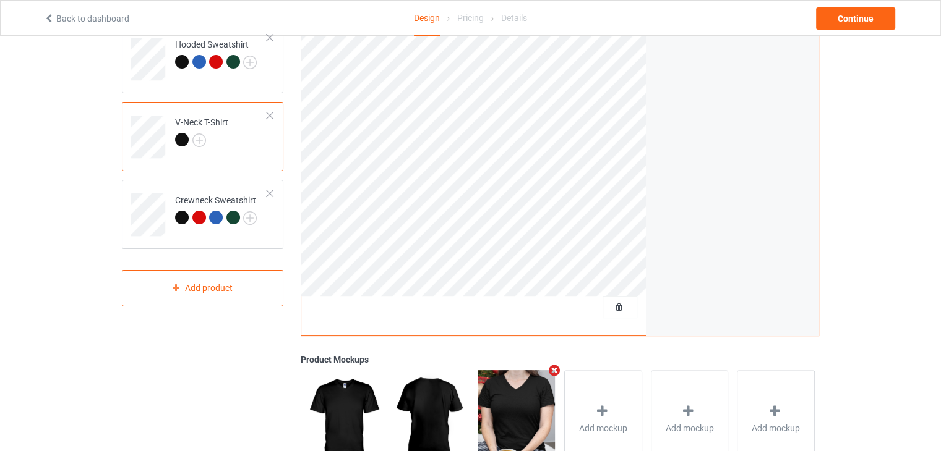
scroll to position [162, 0]
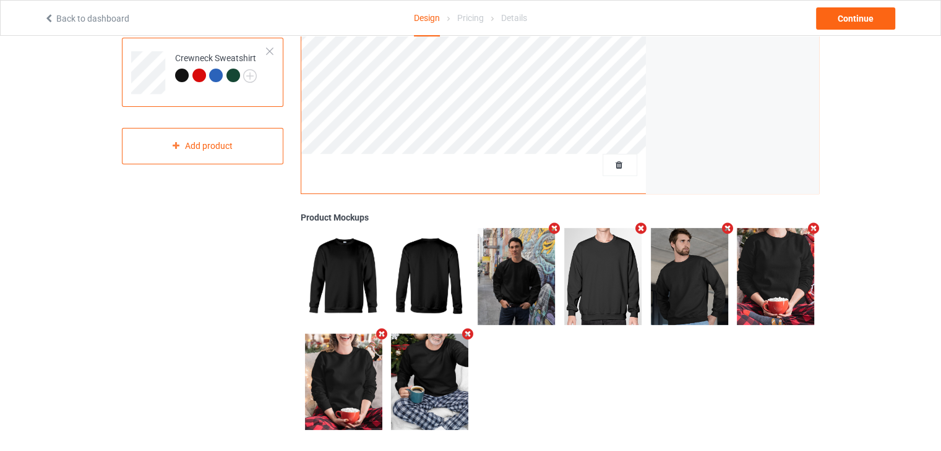
scroll to position [348, 0]
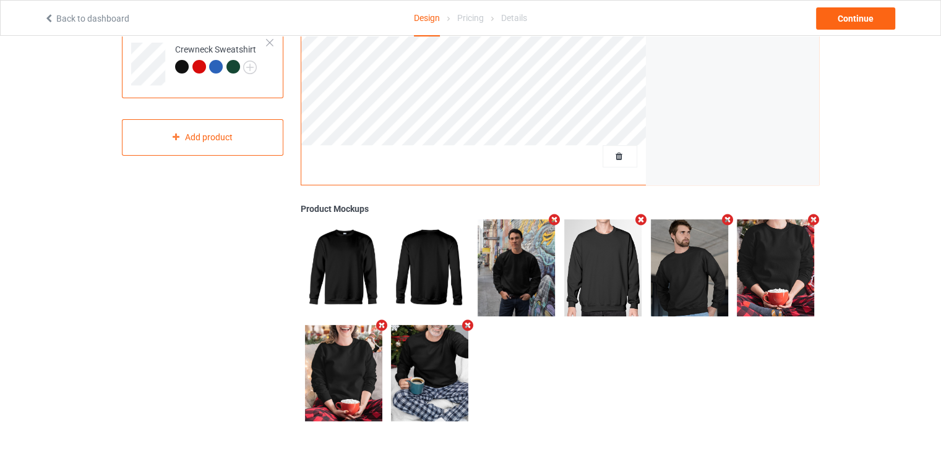
click at [558, 220] on icon "Remove mockup" at bounding box center [554, 219] width 15 height 13
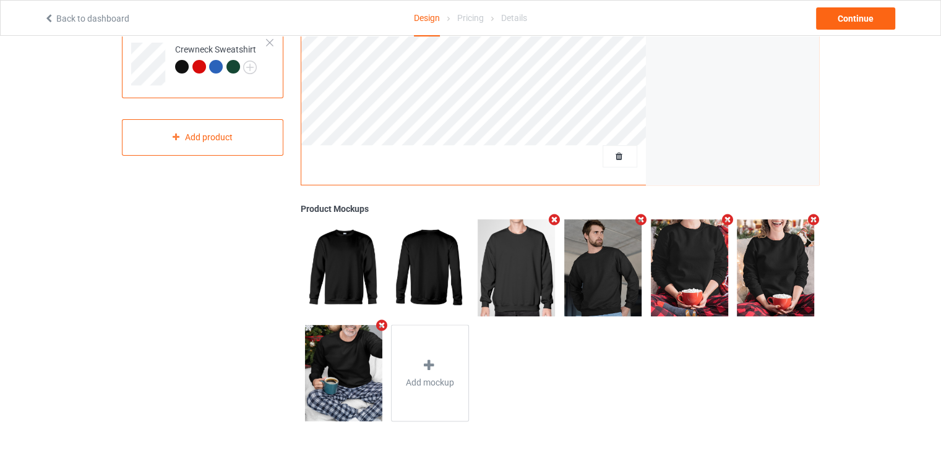
click at [558, 219] on icon "Remove mockup" at bounding box center [554, 219] width 15 height 13
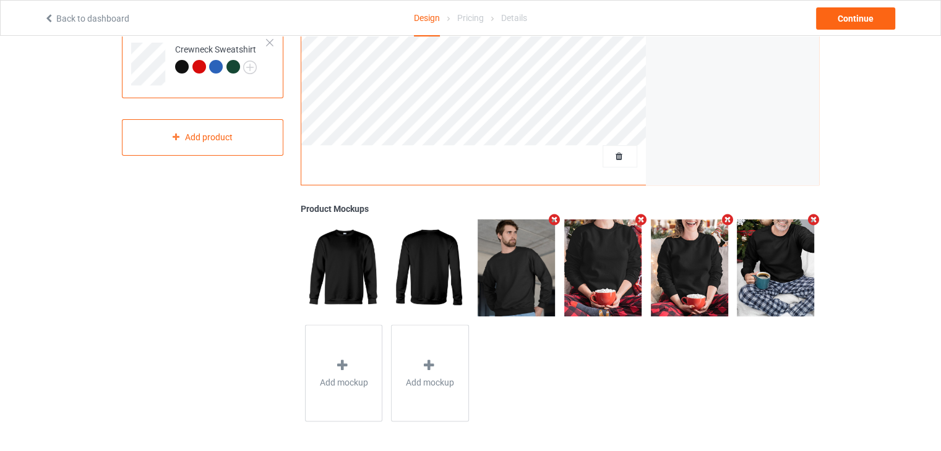
click at [549, 221] on icon "Remove mockup" at bounding box center [554, 219] width 15 height 13
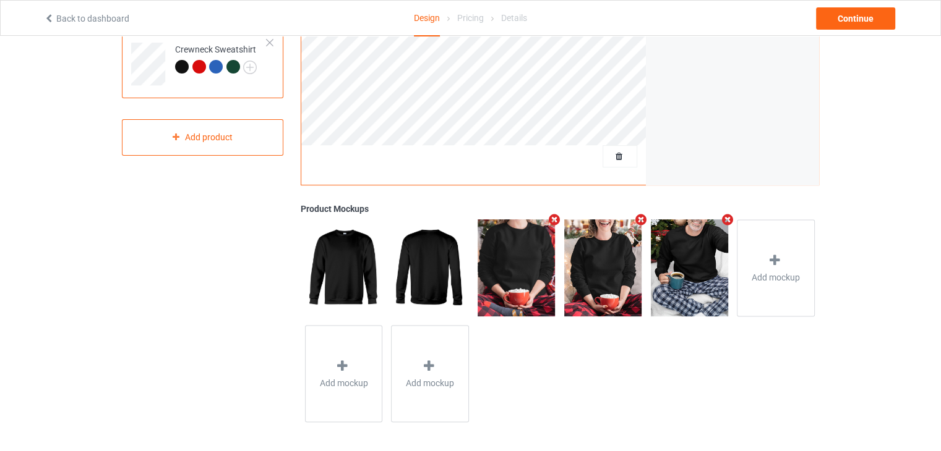
click at [638, 219] on icon "Remove mockup" at bounding box center [640, 219] width 15 height 13
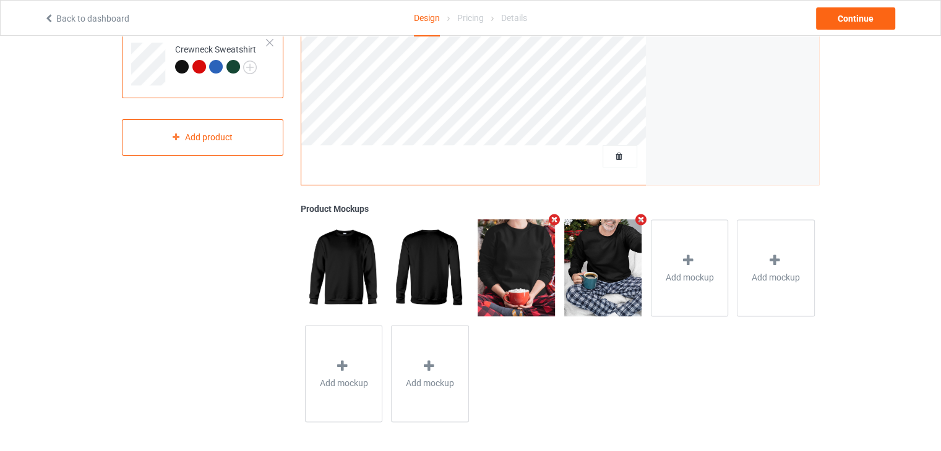
click at [638, 219] on icon "Remove mockup" at bounding box center [640, 219] width 15 height 13
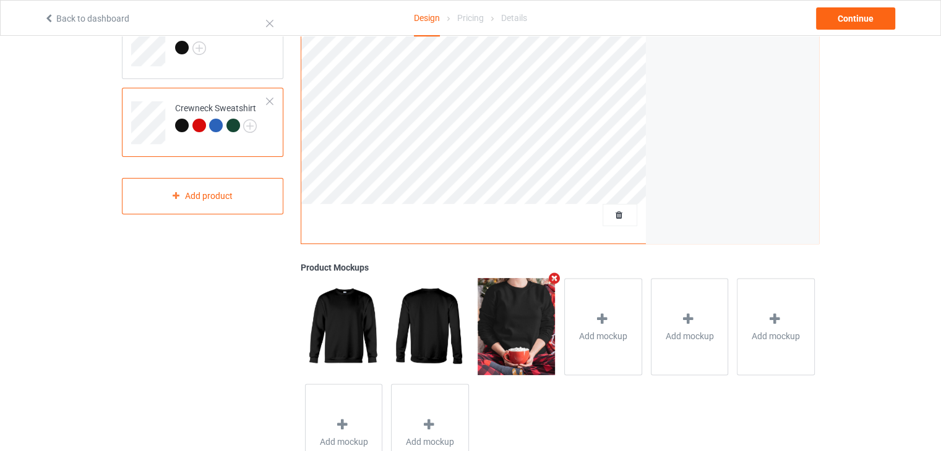
scroll to position [309, 0]
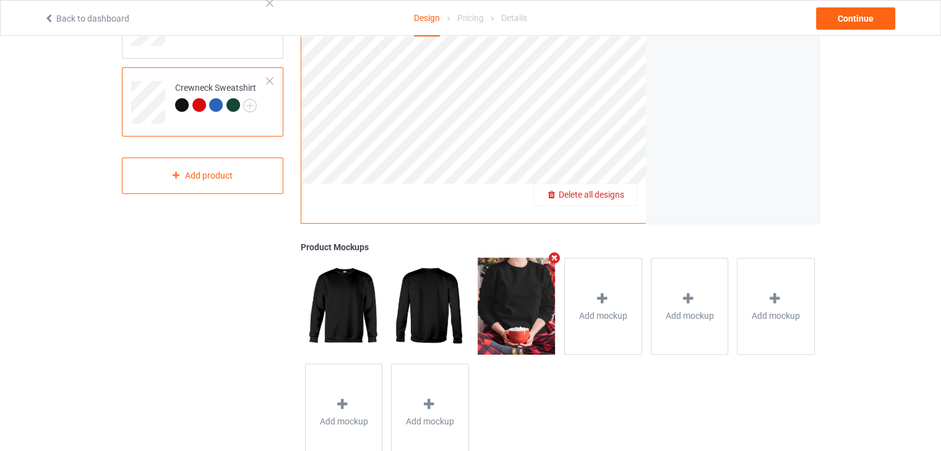
click at [623, 190] on span "Delete all designs" at bounding box center [591, 195] width 66 height 10
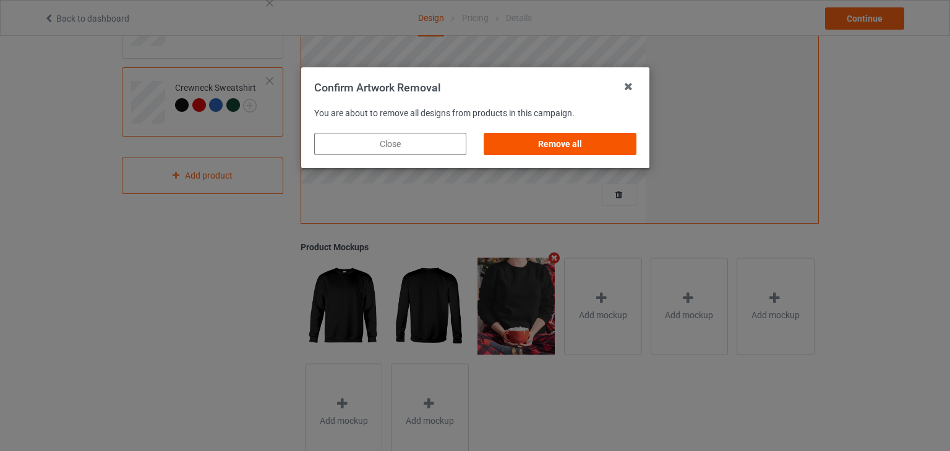
click at [526, 154] on div "Remove all" at bounding box center [560, 144] width 152 height 22
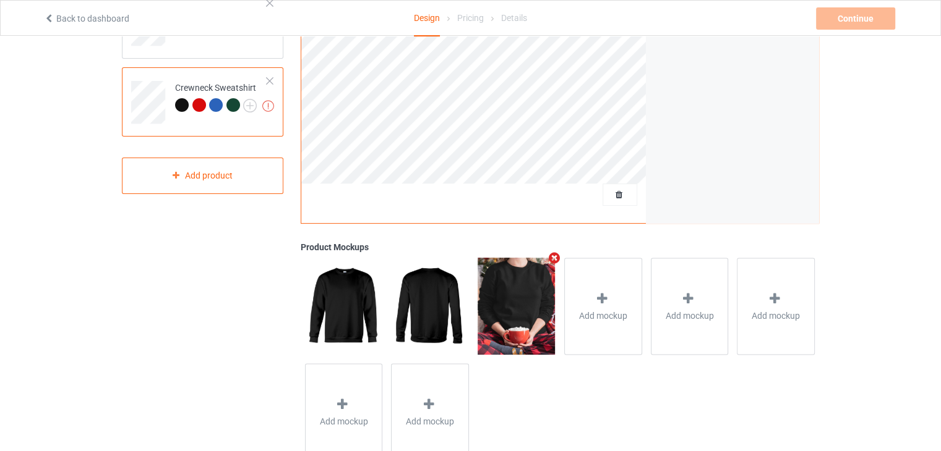
scroll to position [0, 0]
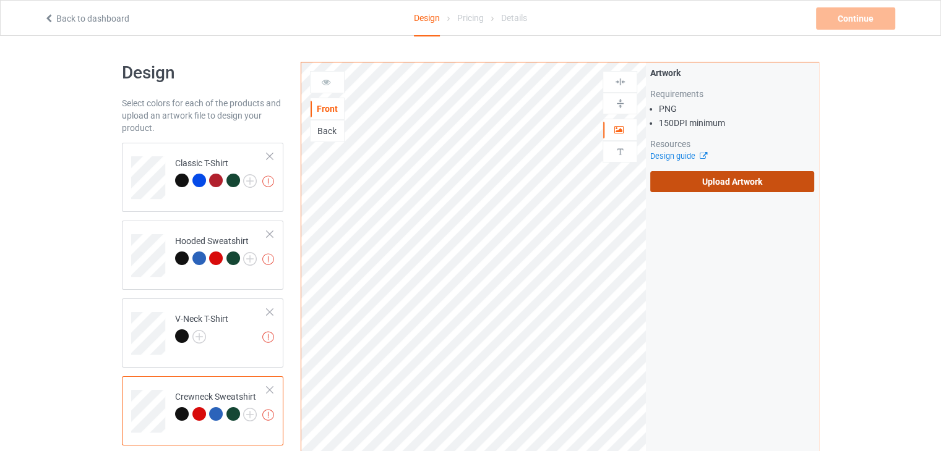
click at [777, 176] on label "Upload Artwork" at bounding box center [732, 181] width 164 height 21
click at [0, 0] on input "Upload Artwork" at bounding box center [0, 0] width 0 height 0
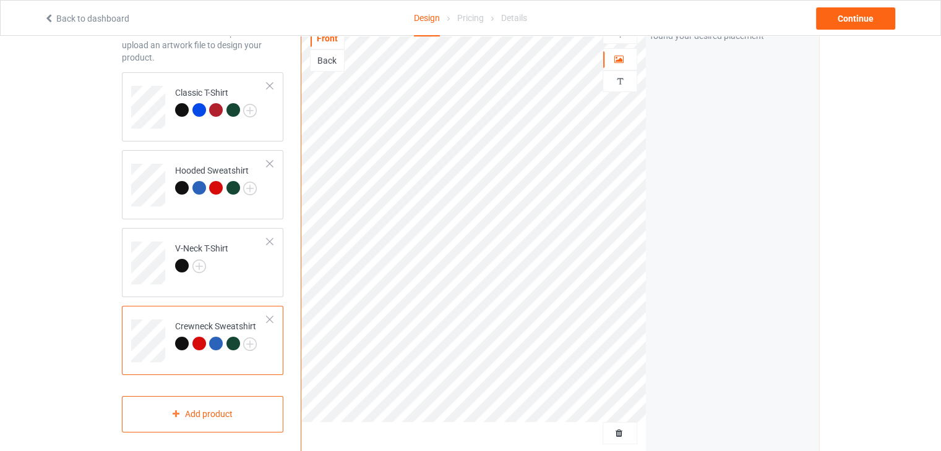
scroll to position [62, 0]
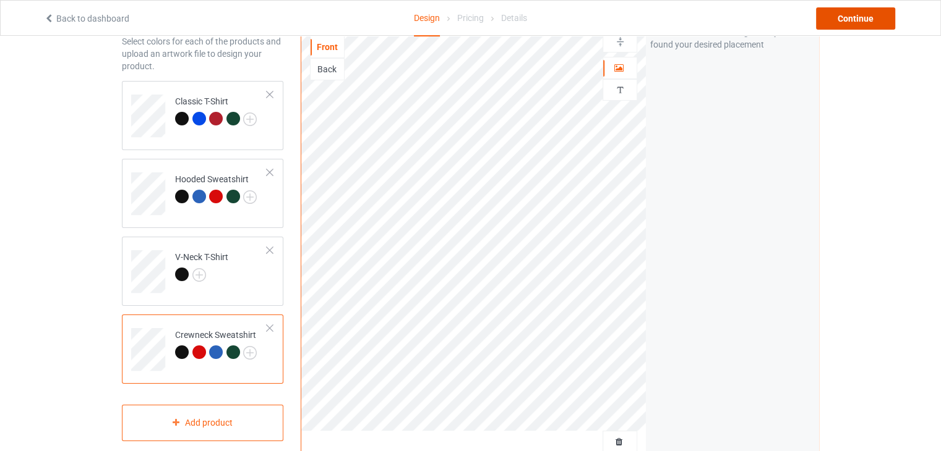
click at [850, 22] on div "Continue" at bounding box center [855, 18] width 79 height 22
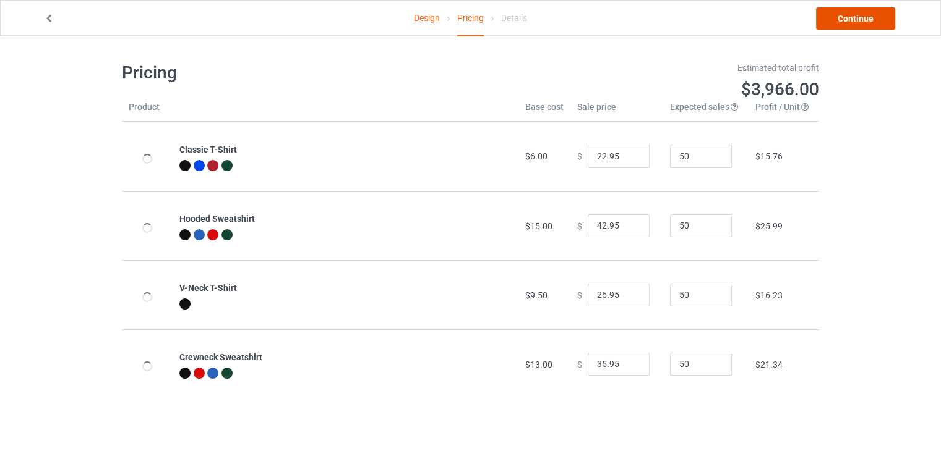
click at [850, 22] on link "Continue" at bounding box center [855, 18] width 79 height 22
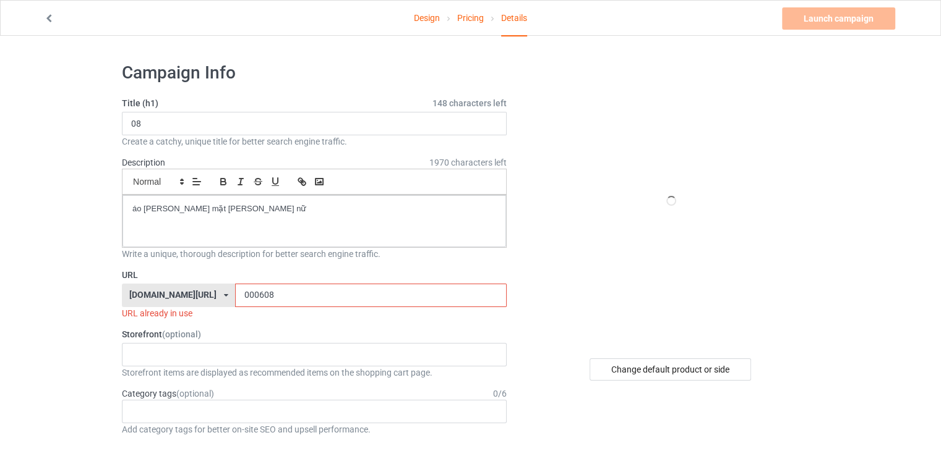
click at [306, 290] on input "000608" at bounding box center [370, 296] width 271 height 24
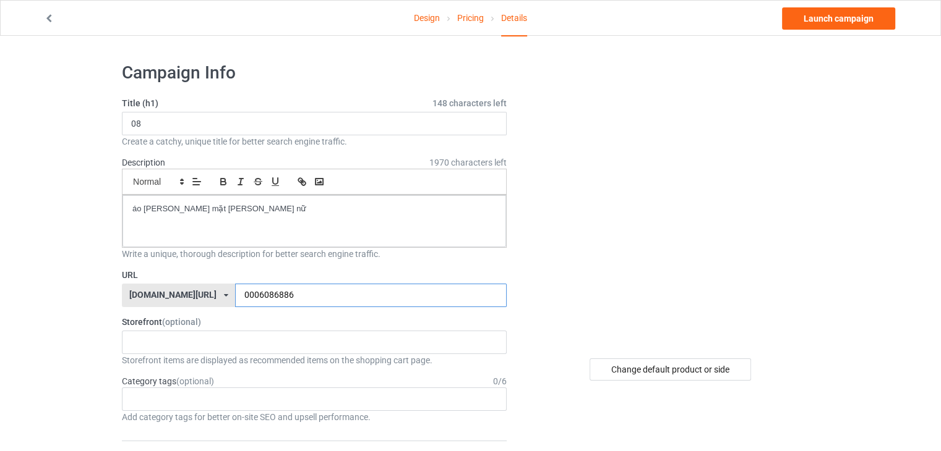
type input "0006086886"
click at [836, 35] on div "Design Pricing Details Launch campaign" at bounding box center [470, 18] width 870 height 35
click at [836, 32] on div "Design Pricing Details Launch campaign" at bounding box center [470, 18] width 870 height 35
click at [829, 24] on link "Launch campaign" at bounding box center [838, 18] width 113 height 22
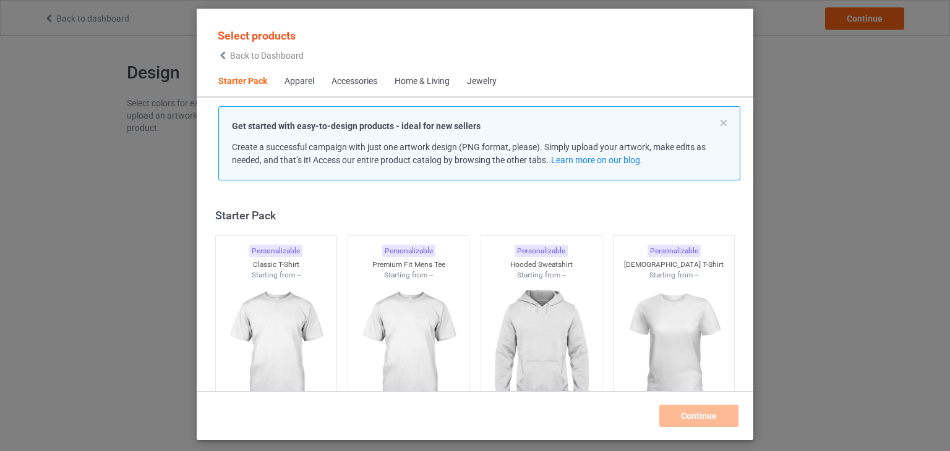
scroll to position [16, 0]
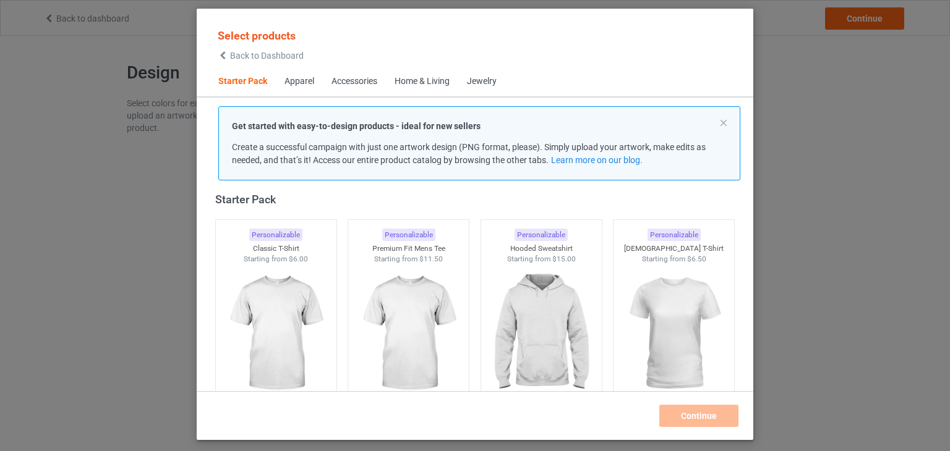
click at [289, 56] on span "Back to Dashboard" at bounding box center [267, 56] width 74 height 10
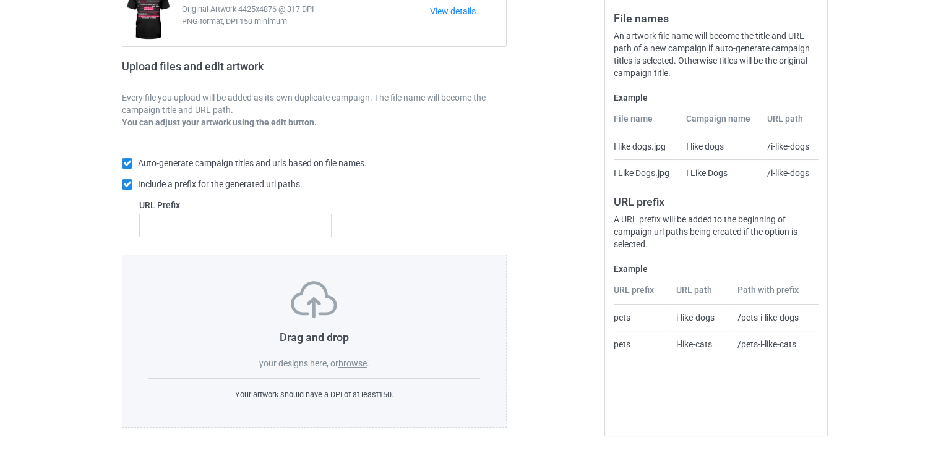
scroll to position [150, 0]
click at [354, 360] on label "browse" at bounding box center [352, 362] width 28 height 10
click at [0, 0] on input "browse" at bounding box center [0, 0] width 0 height 0
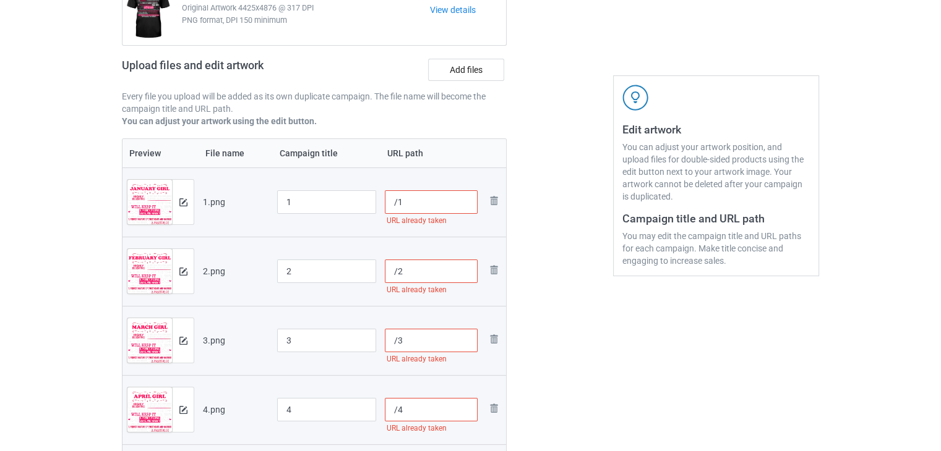
click at [438, 203] on input "/1" at bounding box center [431, 202] width 93 height 24
drag, startPoint x: 402, startPoint y: 197, endPoint x: 448, endPoint y: 203, distance: 46.3
click at [448, 203] on input "/183866368" at bounding box center [431, 202] width 93 height 24
type input "/183866368"
click at [448, 268] on input "/2" at bounding box center [431, 272] width 93 height 24
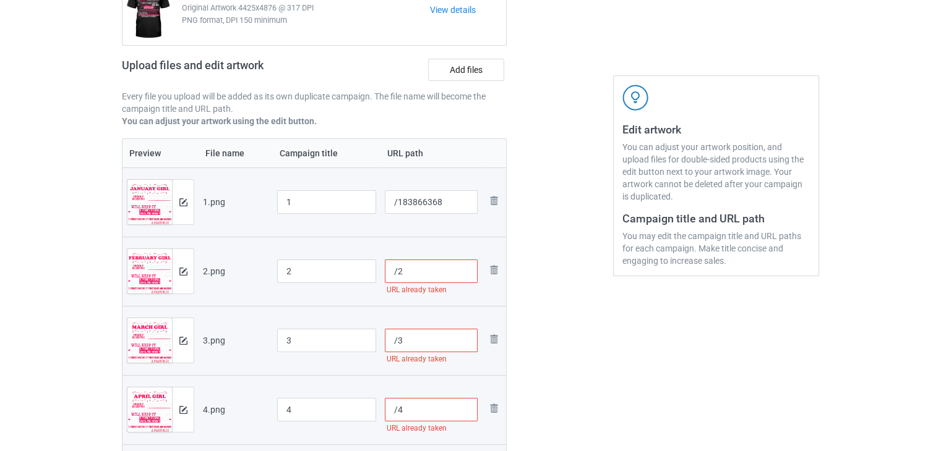
paste input "83866368"
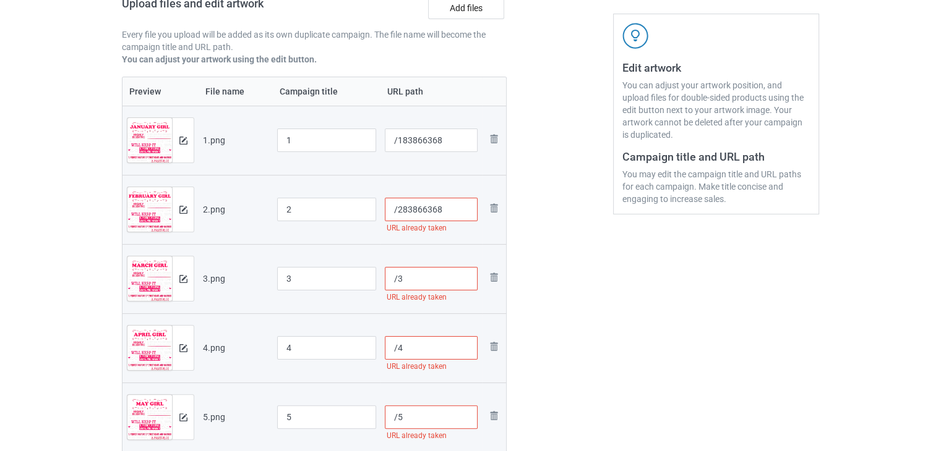
type input "/283866368"
click at [423, 283] on input "/3" at bounding box center [431, 279] width 93 height 24
paste input "83866368"
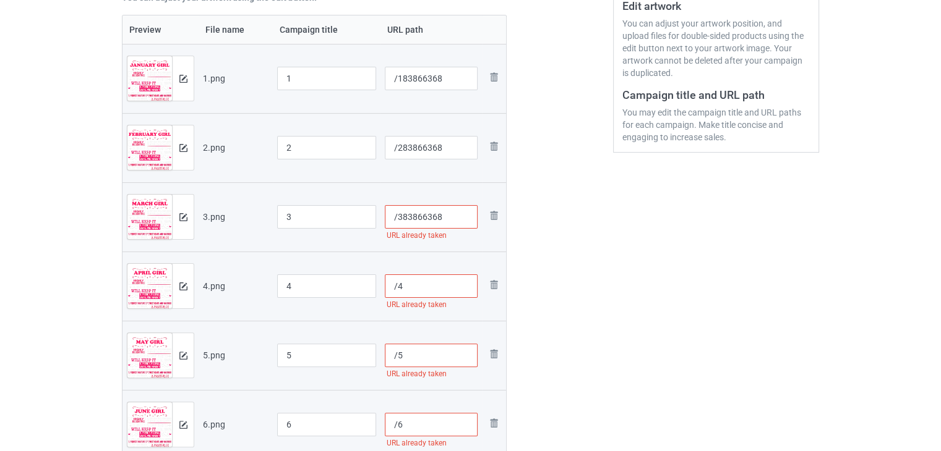
type input "/383866368"
click at [418, 293] on input "/4" at bounding box center [431, 287] width 93 height 24
paste input "83866368"
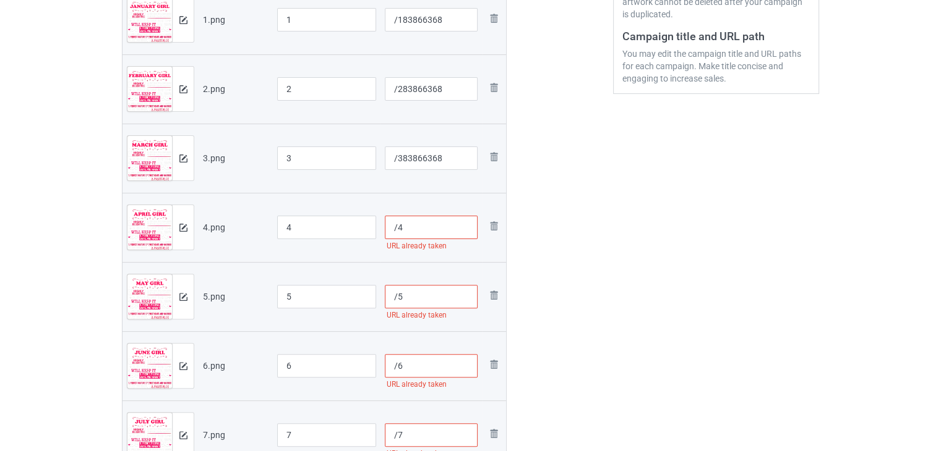
click at [418, 293] on table "Preview File name Campaign title URL path Preview and edit artwork 1.png 1 /183…" at bounding box center [314, 386] width 385 height 861
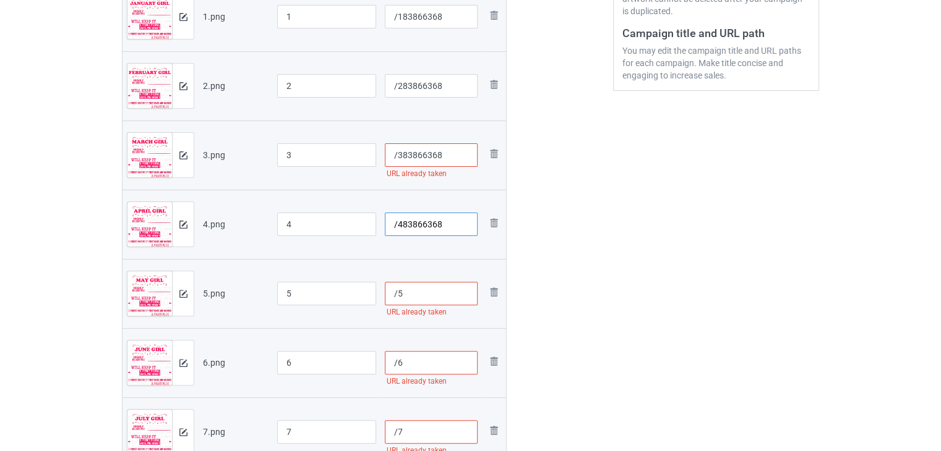
type input "/483866368"
click at [414, 296] on input "/5" at bounding box center [431, 294] width 93 height 24
paste input "83866368"
type input "/583866368"
click at [448, 146] on input "/383866368" at bounding box center [431, 155] width 93 height 24
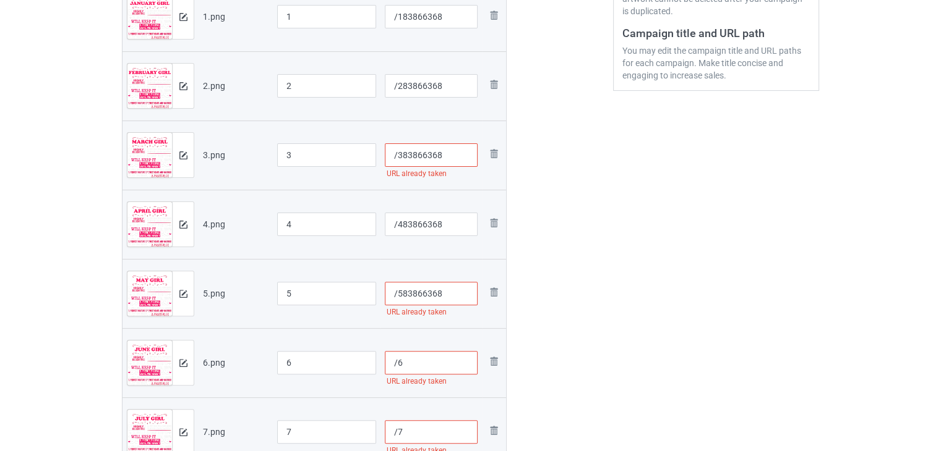
paste input "83866368"
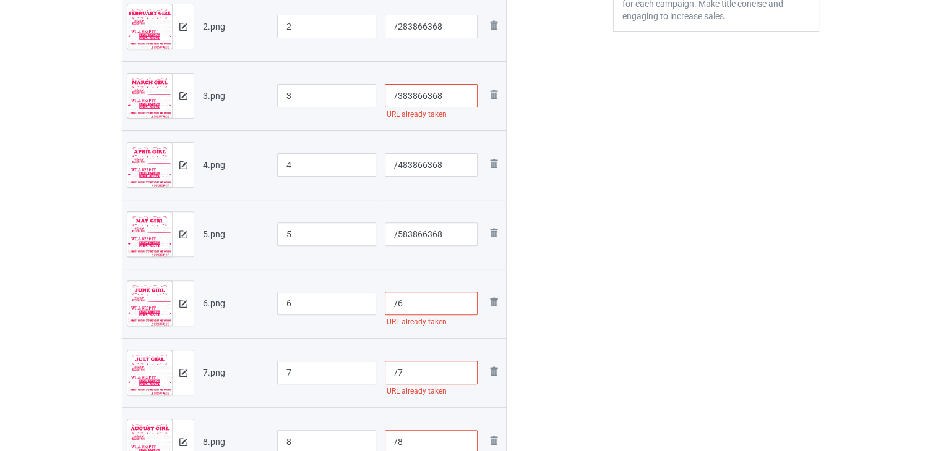
scroll to position [397, 0]
type input "/38386636883866368"
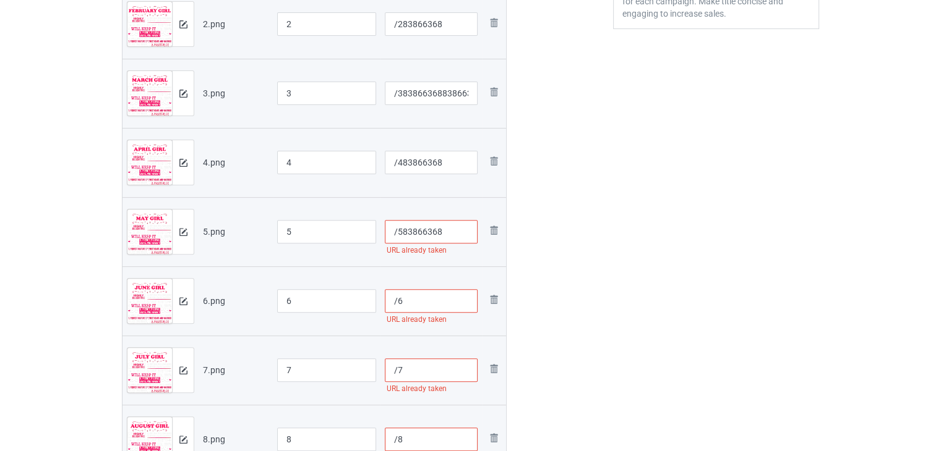
click at [417, 296] on input "/6" at bounding box center [431, 301] width 93 height 24
paste input "83866368"
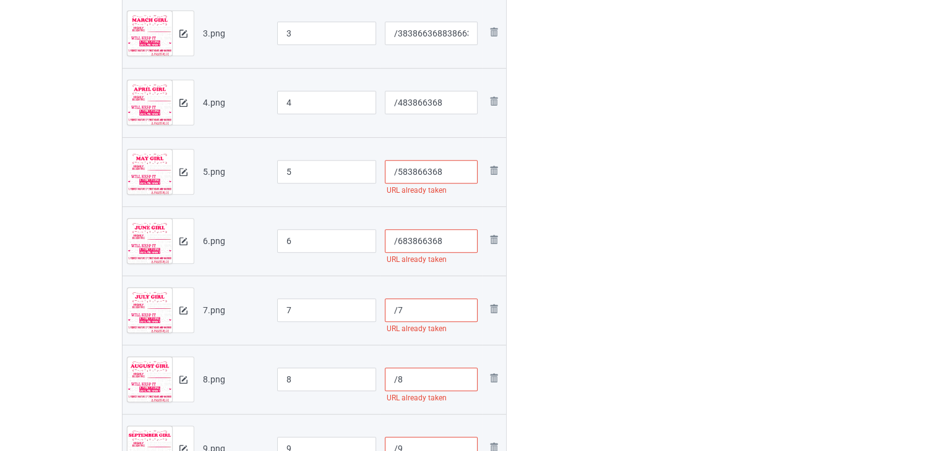
scroll to position [459, 0]
type input "/683866368"
click at [421, 297] on input "/7" at bounding box center [431, 309] width 93 height 24
paste input "83866368"
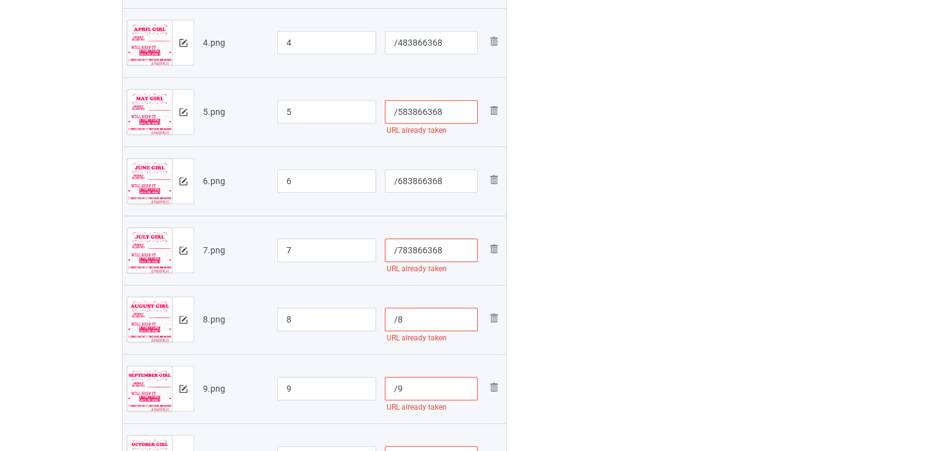
scroll to position [521, 0]
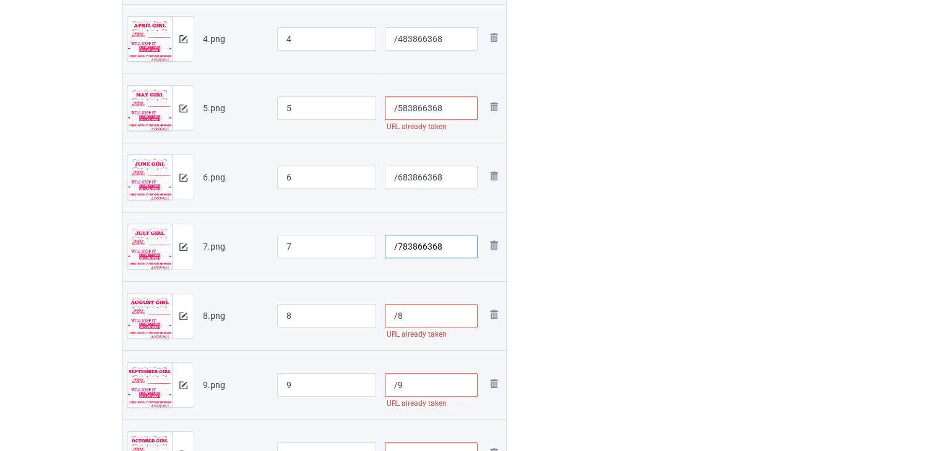
type input "/783866368"
click at [445, 107] on input "/583866368" at bounding box center [431, 108] width 93 height 24
paste input "83866368"
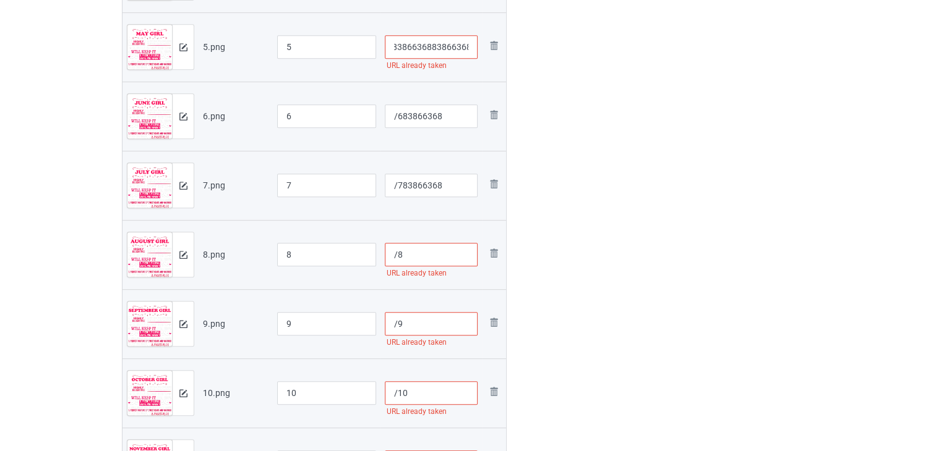
scroll to position [583, 0]
type input "/58386636883866368"
click at [424, 256] on input "/8" at bounding box center [431, 254] width 93 height 24
paste input "83866368"
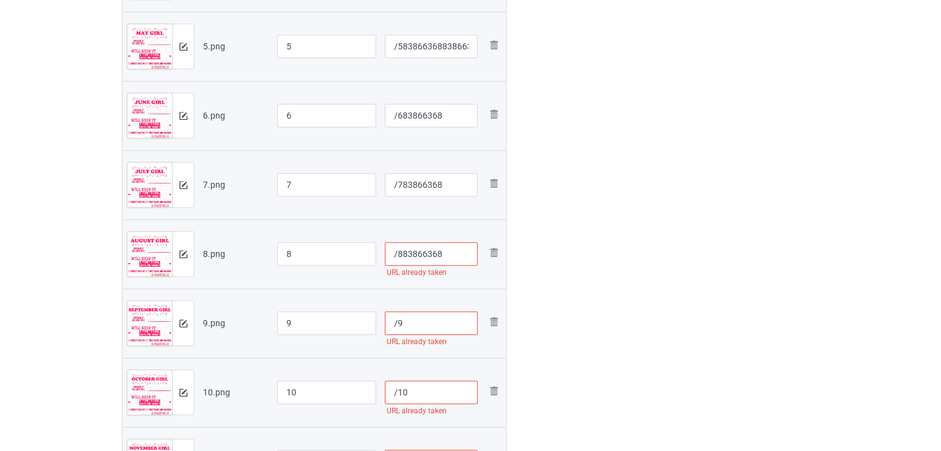
type input "/883866368"
click at [420, 320] on input "/9" at bounding box center [431, 324] width 93 height 24
paste input "83866368"
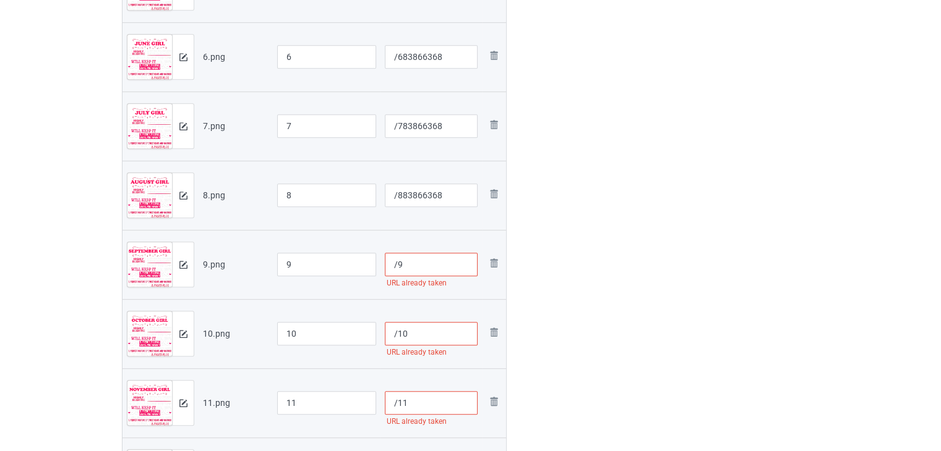
scroll to position [644, 0]
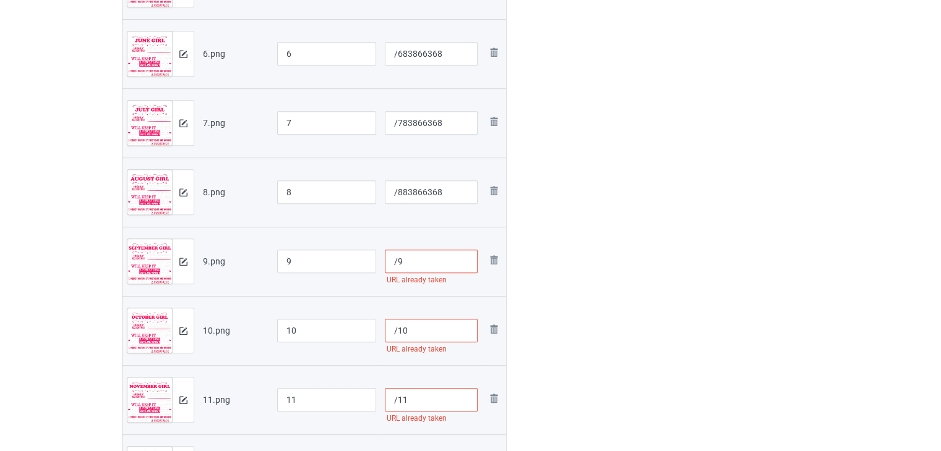
type input "/983866368"
click at [420, 325] on input "/10" at bounding box center [431, 331] width 93 height 24
paste input "83866368"
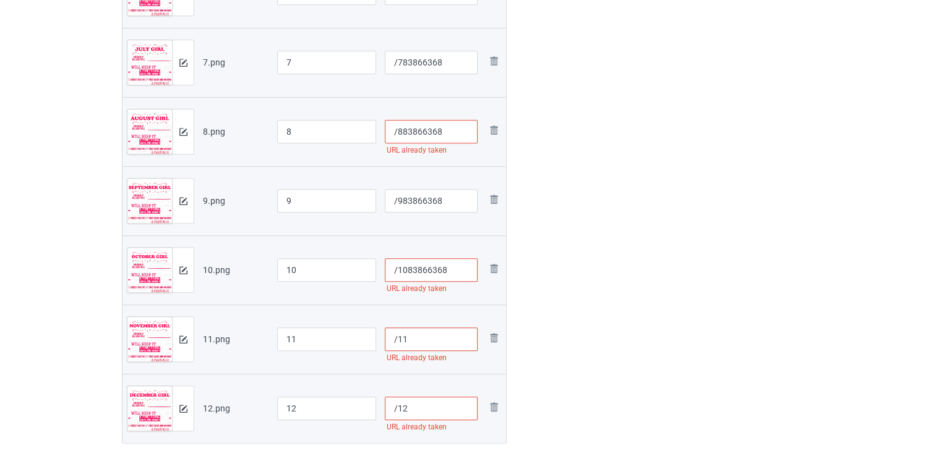
scroll to position [706, 0]
type input "/1083866368"
click at [423, 345] on input "/11" at bounding box center [431, 339] width 93 height 24
paste input "83866368"
type input "/1183866368"
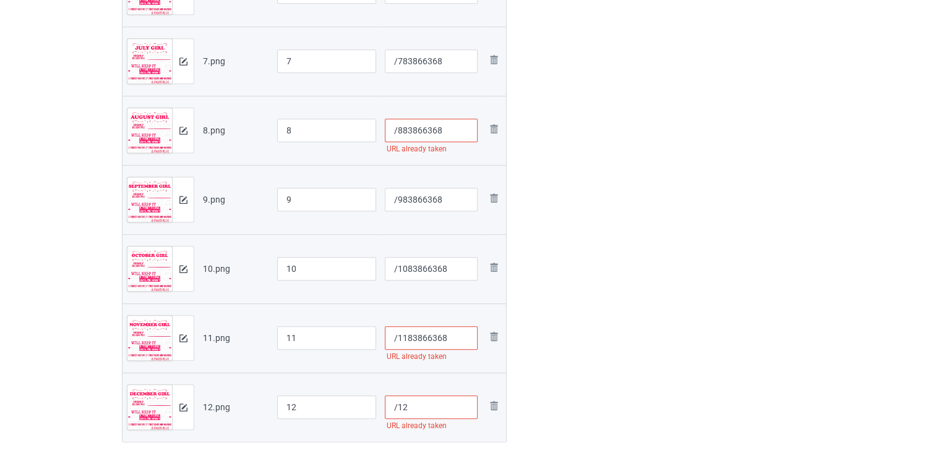
click at [461, 128] on input "/883866368" at bounding box center [431, 131] width 93 height 24
paste input "83866368"
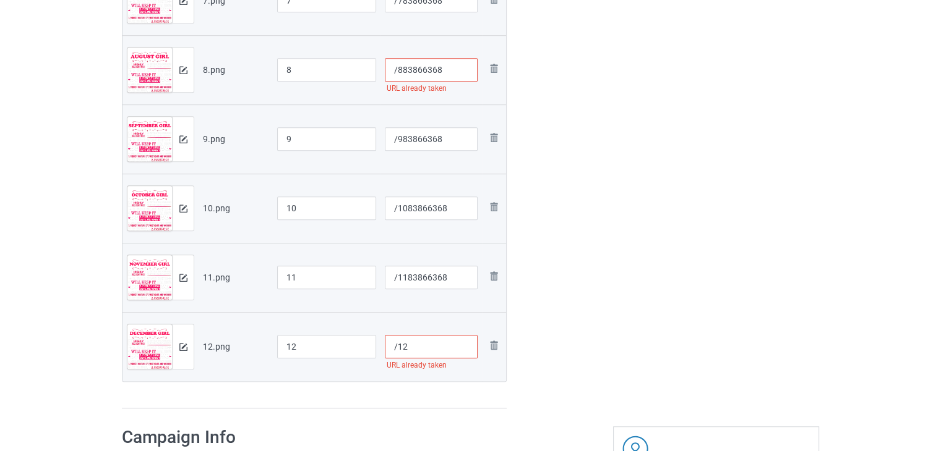
scroll to position [768, 0]
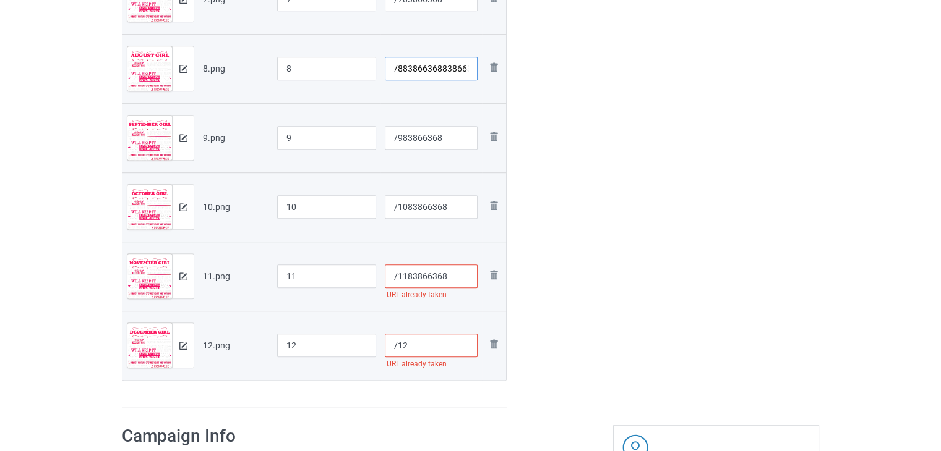
type input "/88386636883866368"
click at [421, 352] on input "/12" at bounding box center [431, 346] width 93 height 24
paste input "83866368"
type input "/1283866368"
click at [450, 275] on input "/1183866368" at bounding box center [431, 277] width 93 height 24
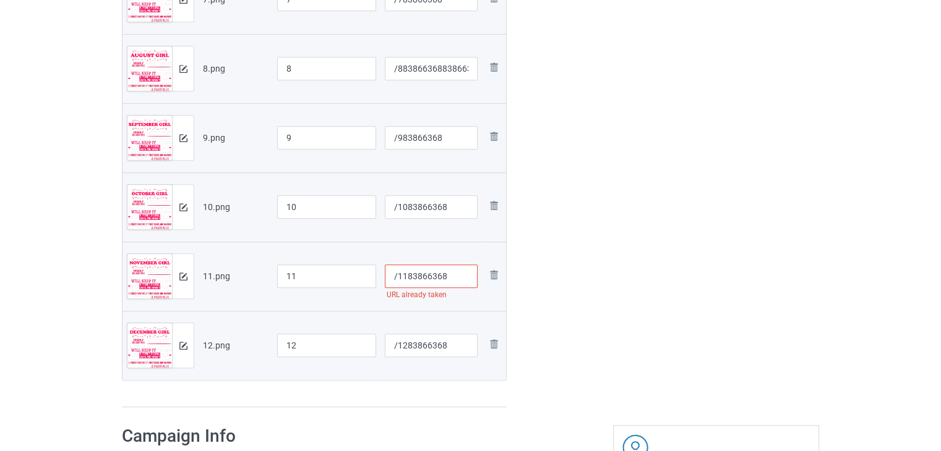
paste input "83866368"
type input "/118386636883866368"
click at [445, 347] on input "/1283866368" at bounding box center [431, 346] width 93 height 24
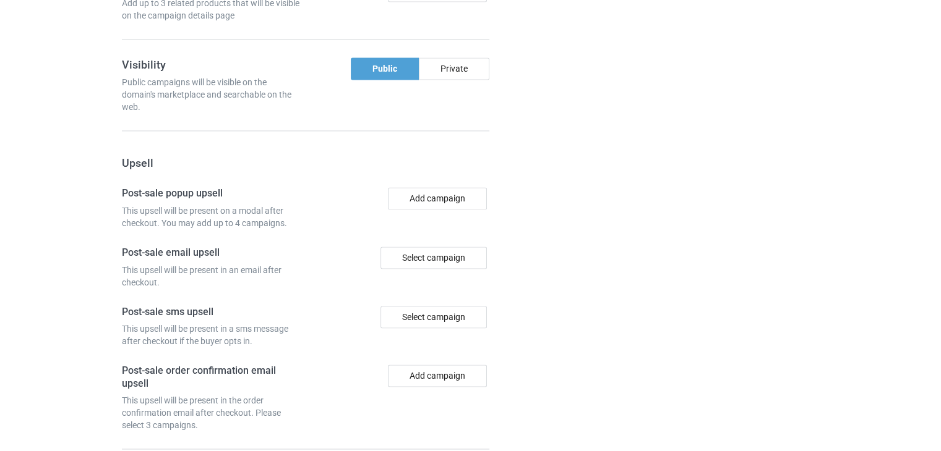
scroll to position [1883, 0]
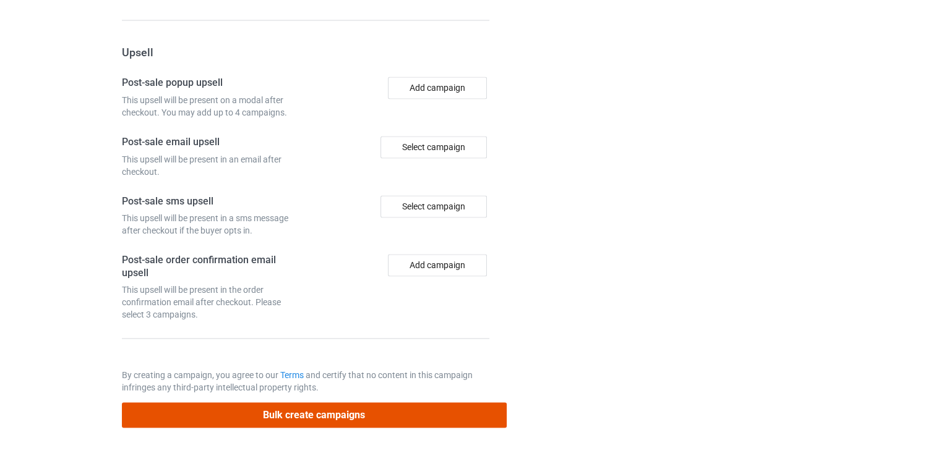
click at [326, 416] on button "Bulk create campaigns" at bounding box center [314, 415] width 385 height 25
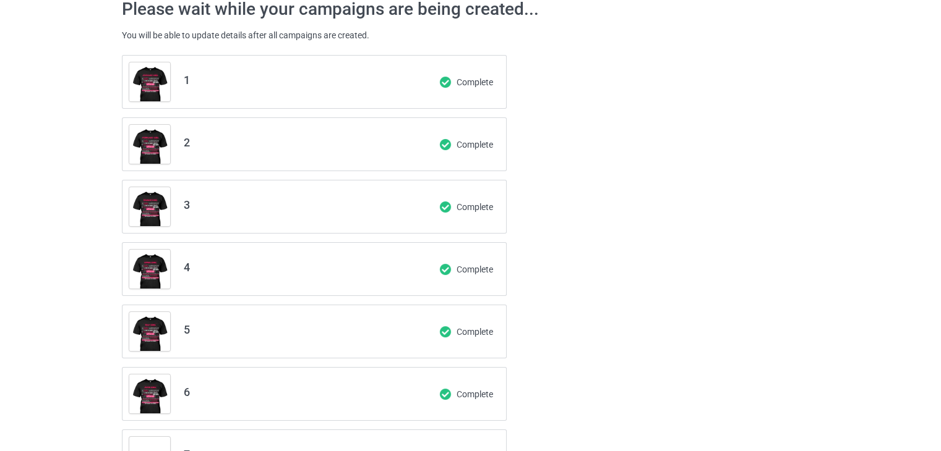
scroll to position [40, 0]
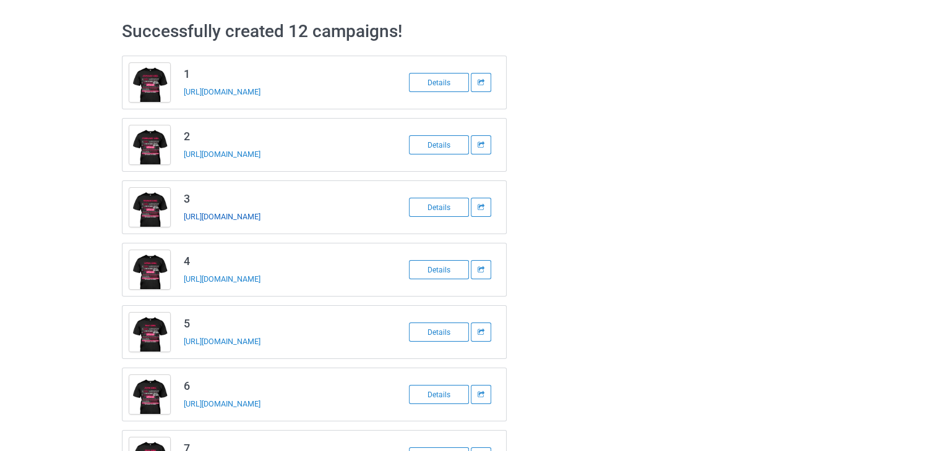
drag, startPoint x: 222, startPoint y: 210, endPoint x: 218, endPoint y: 217, distance: 8.1
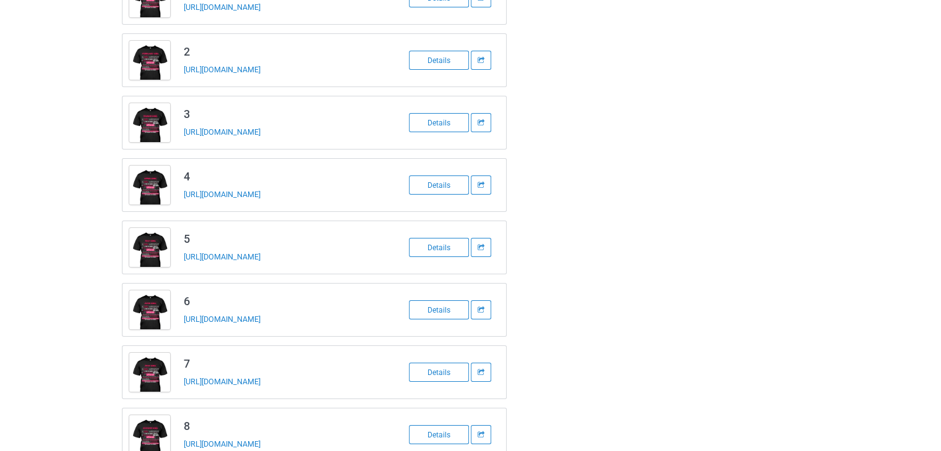
scroll to position [163, 0]
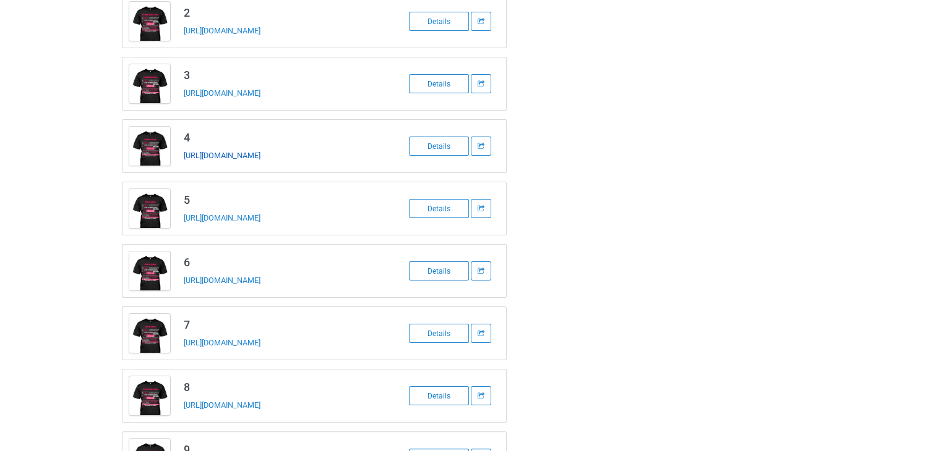
drag, startPoint x: 270, startPoint y: 212, endPoint x: 255, endPoint y: 150, distance: 63.8
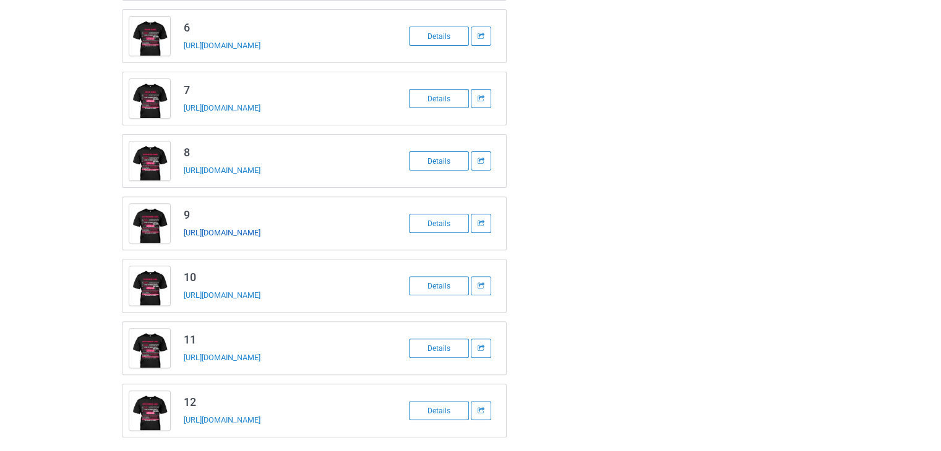
scroll to position [408, 0]
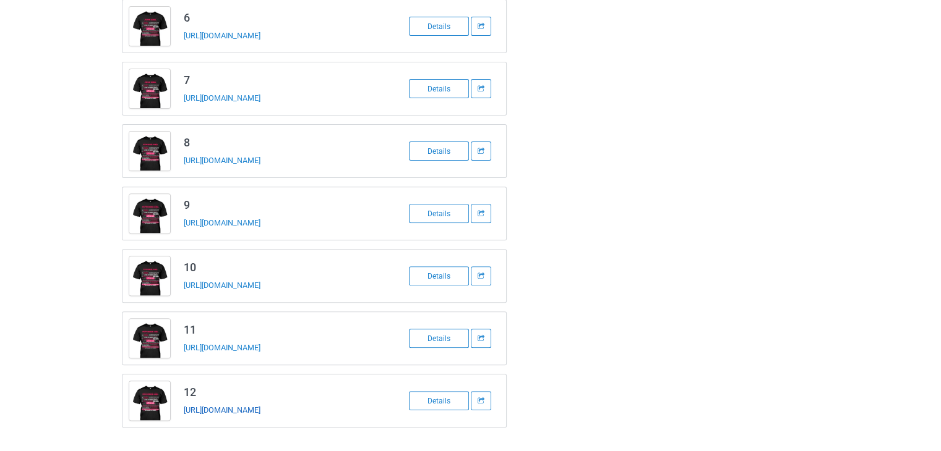
drag, startPoint x: 216, startPoint y: 401, endPoint x: 210, endPoint y: 412, distance: 12.5
